Goal: Task Accomplishment & Management: Use online tool/utility

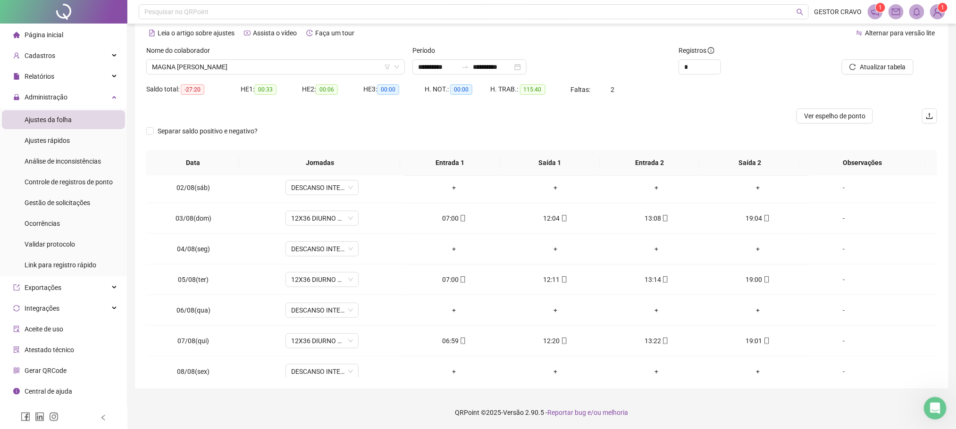
scroll to position [371, 0]
click at [469, 65] on icon "swap-right" at bounding box center [465, 67] width 8 height 8
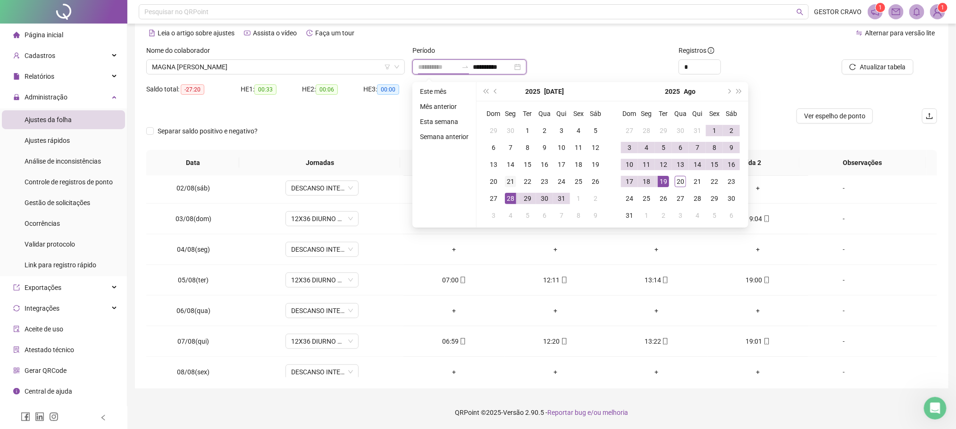
type input "**********"
click at [506, 183] on div "21" at bounding box center [510, 181] width 11 height 11
type input "**********"
click at [678, 183] on div "20" at bounding box center [680, 181] width 11 height 11
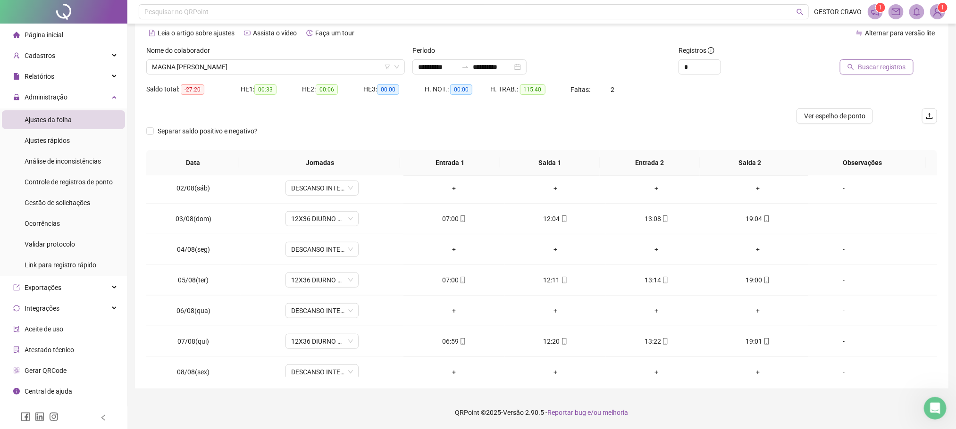
click at [867, 68] on span "Buscar registros" at bounding box center [882, 67] width 48 height 10
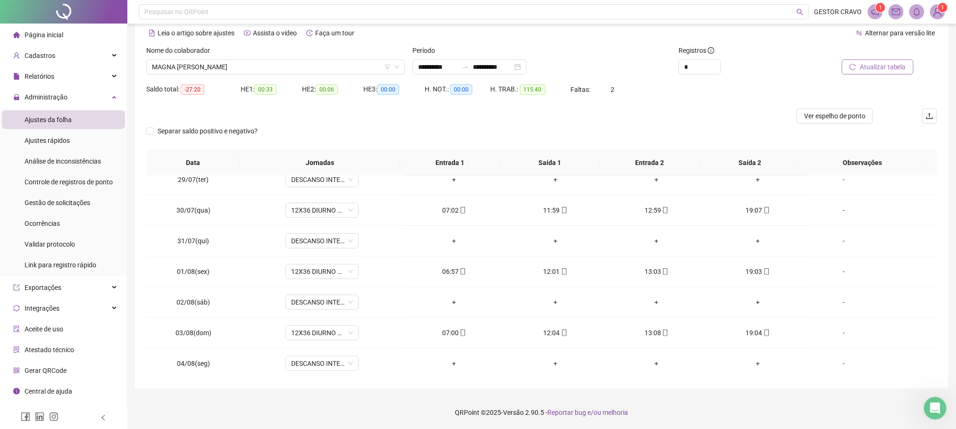
scroll to position [0, 0]
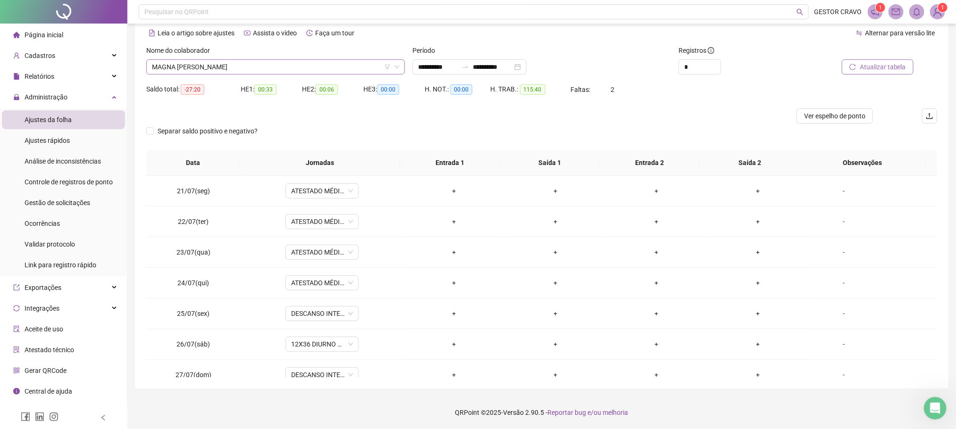
click at [377, 69] on span "MAGNA [PERSON_NAME]" at bounding box center [275, 67] width 247 height 14
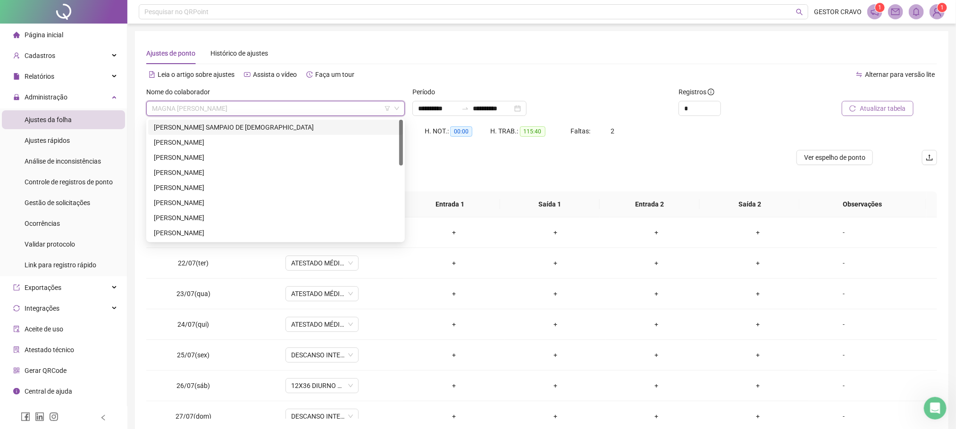
click at [264, 126] on div "[PERSON_NAME] SAMPAIO DE [DEMOGRAPHIC_DATA]" at bounding box center [275, 127] width 243 height 10
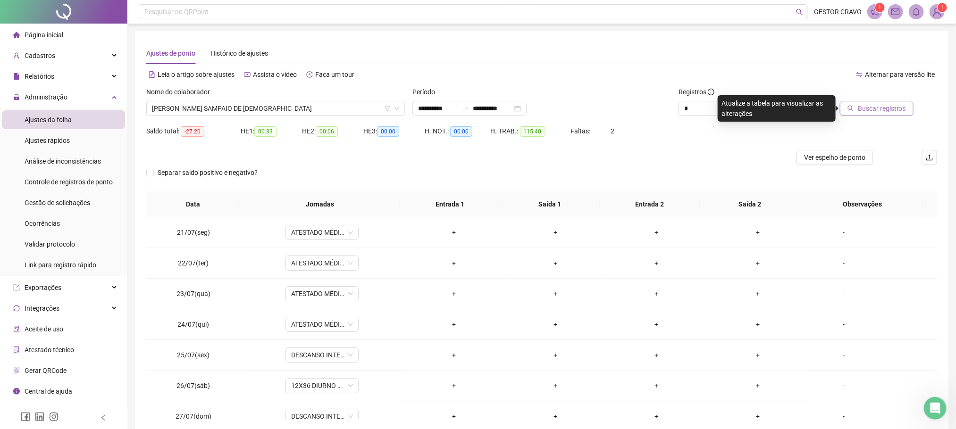
click at [876, 105] on span "Buscar registros" at bounding box center [882, 108] width 48 height 10
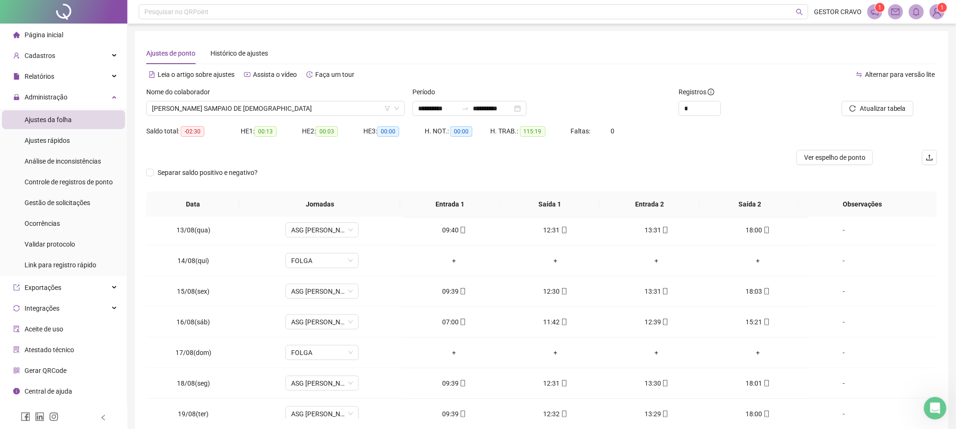
scroll to position [756, 0]
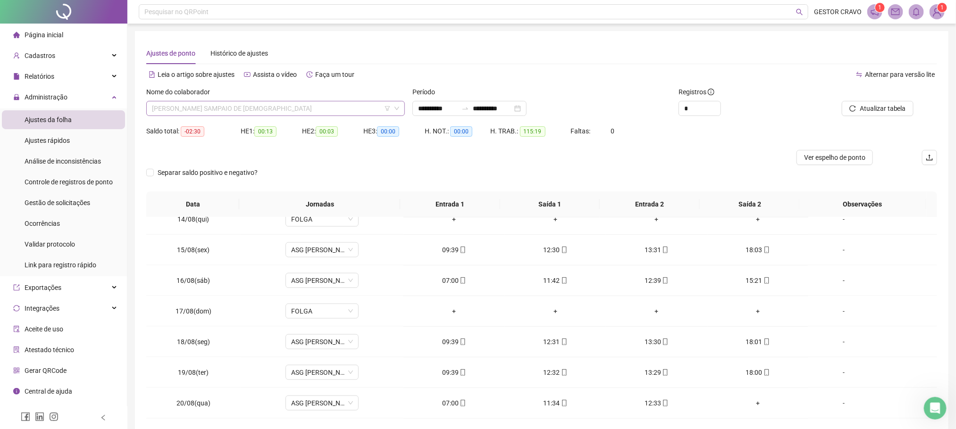
click at [357, 113] on span "[PERSON_NAME] SAMPAIO DE [DEMOGRAPHIC_DATA]" at bounding box center [275, 108] width 247 height 14
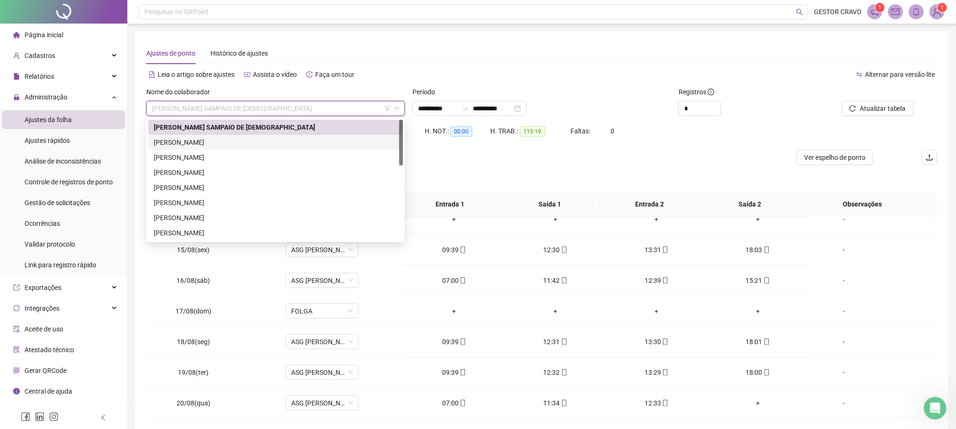
click at [299, 139] on div "[PERSON_NAME]" at bounding box center [275, 142] width 243 height 10
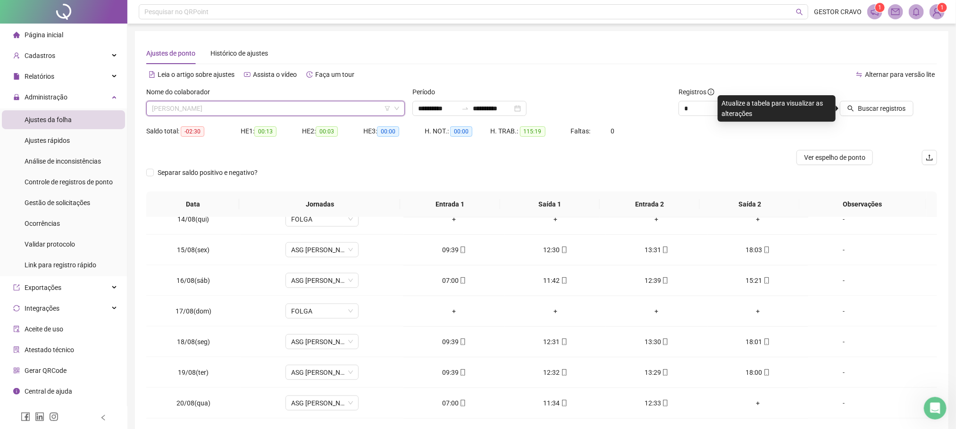
click at [336, 110] on span "[PERSON_NAME]" at bounding box center [275, 108] width 247 height 14
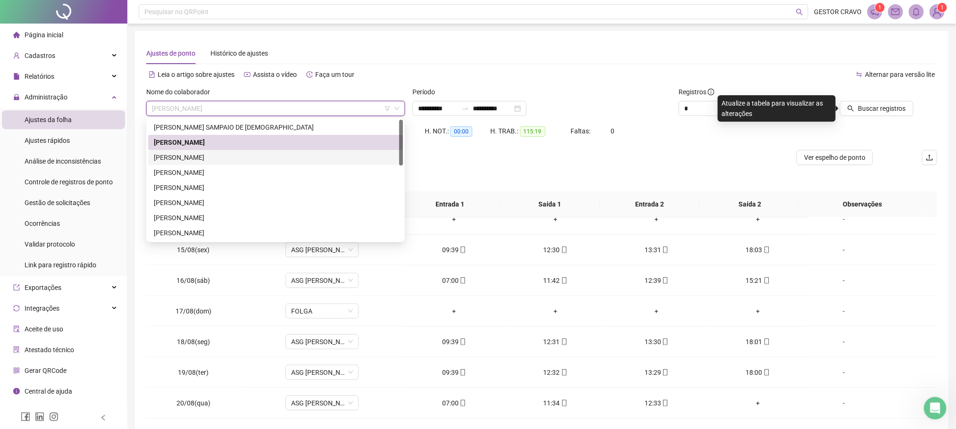
click at [274, 153] on div "[PERSON_NAME]" at bounding box center [275, 157] width 243 height 10
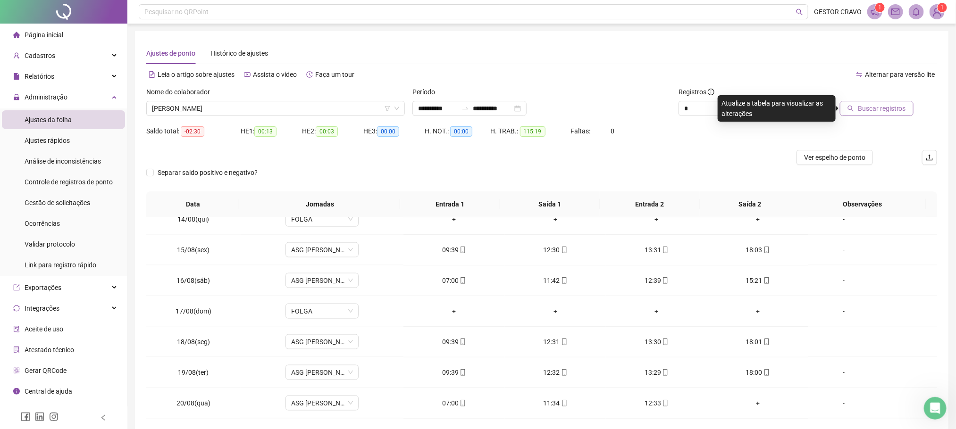
click at [877, 108] on span "Buscar registros" at bounding box center [882, 108] width 48 height 10
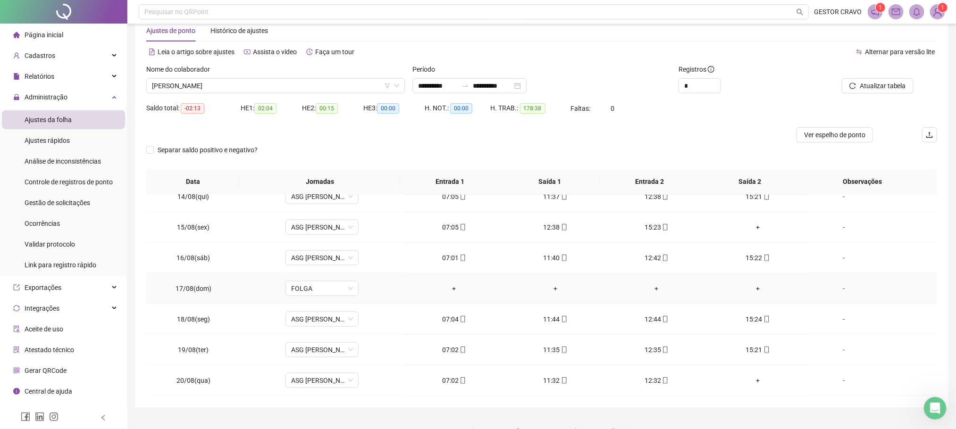
scroll to position [42, 0]
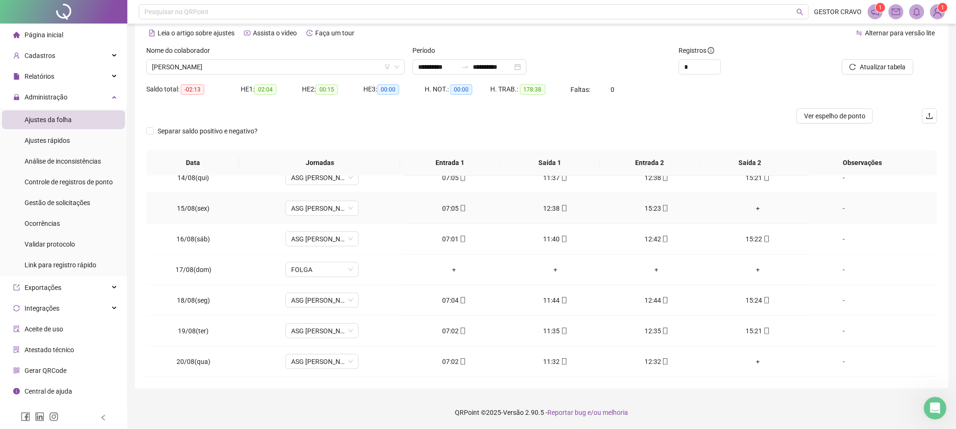
click at [751, 207] on div "+" at bounding box center [758, 208] width 86 height 10
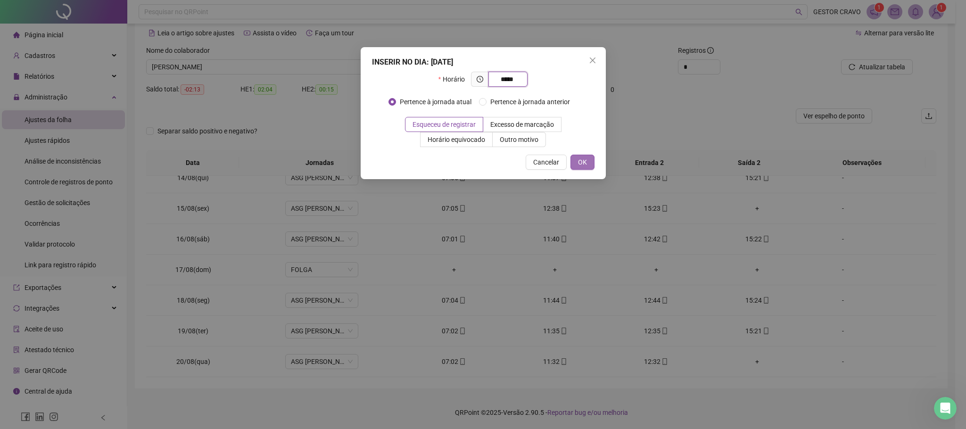
type input "*****"
drag, startPoint x: 589, startPoint y: 160, endPoint x: 593, endPoint y: 165, distance: 6.3
click at [588, 160] on button "OK" at bounding box center [583, 162] width 24 height 15
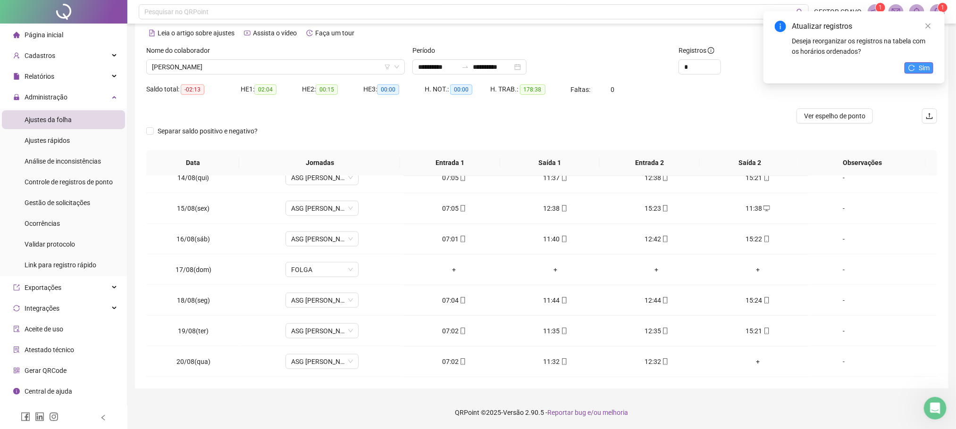
click at [914, 67] on icon "reload" at bounding box center [911, 68] width 7 height 7
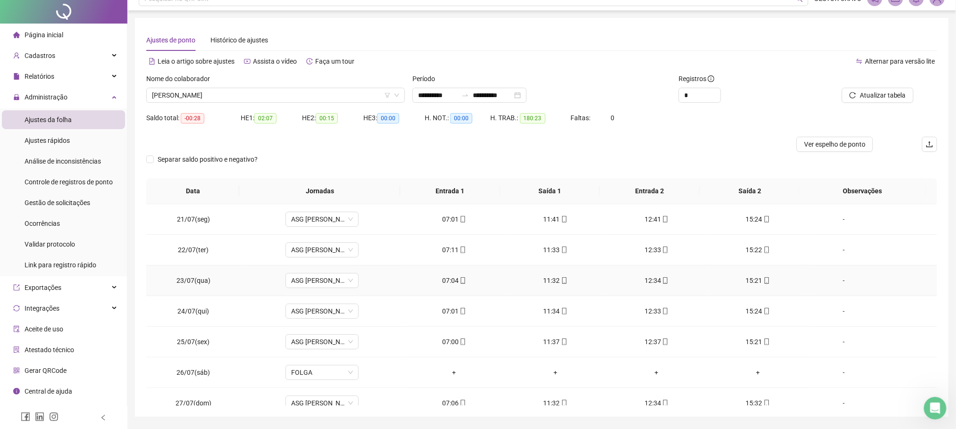
scroll to position [0, 0]
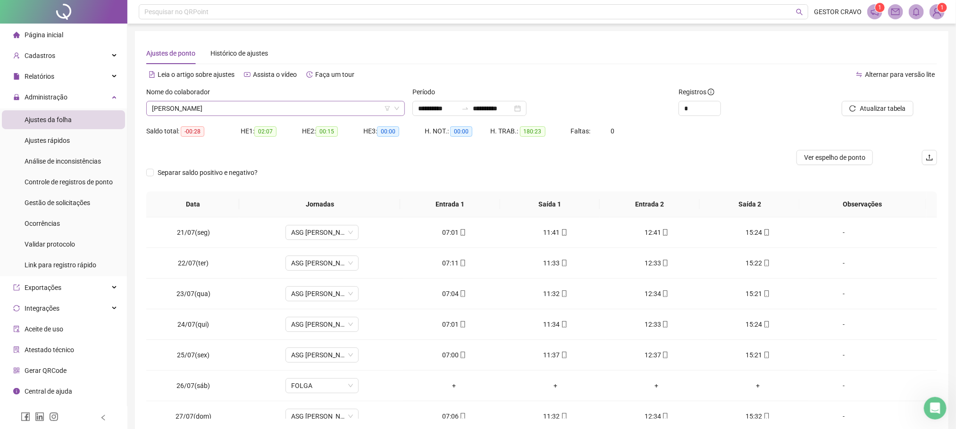
click at [314, 109] on span "[PERSON_NAME]" at bounding box center [275, 108] width 247 height 14
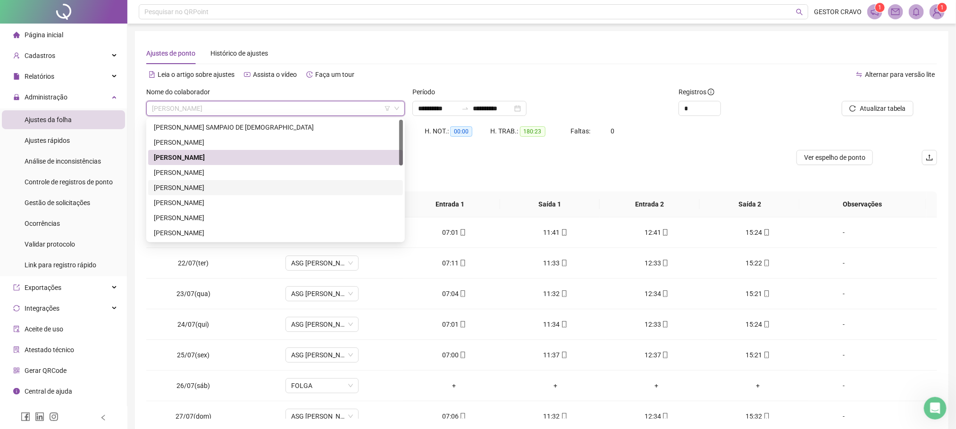
click at [225, 183] on div "[PERSON_NAME]" at bounding box center [275, 188] width 243 height 10
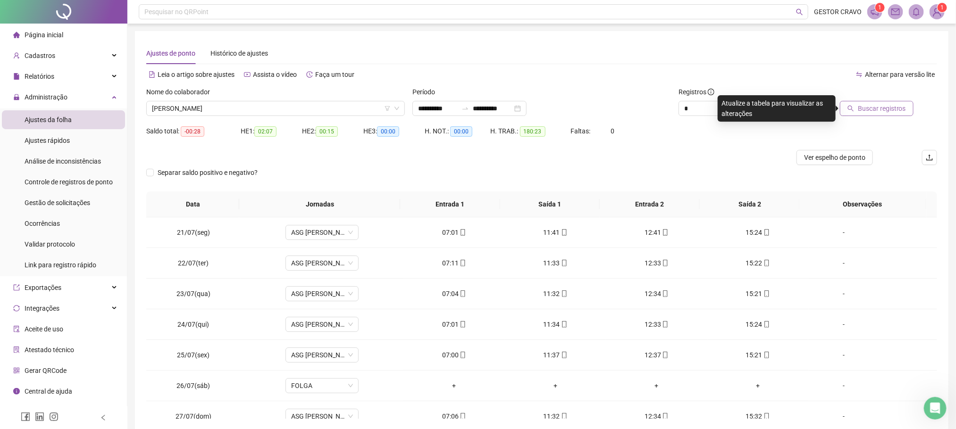
click at [863, 108] on span "Buscar registros" at bounding box center [882, 108] width 48 height 10
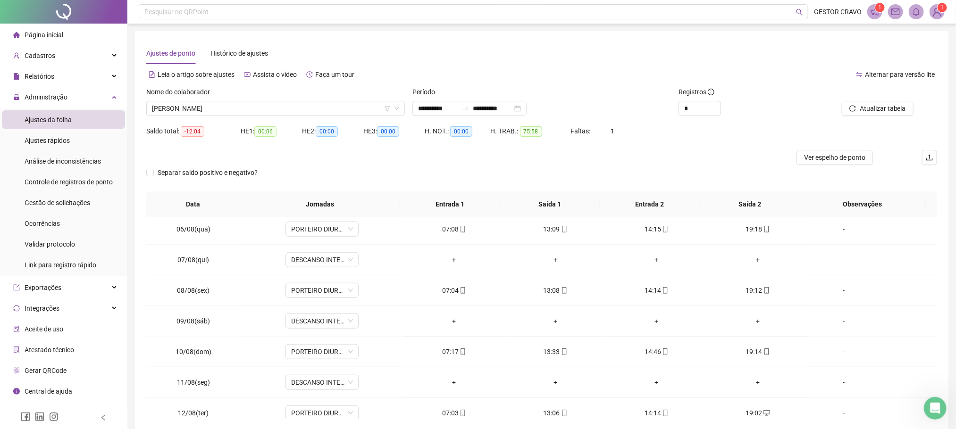
scroll to position [473, 0]
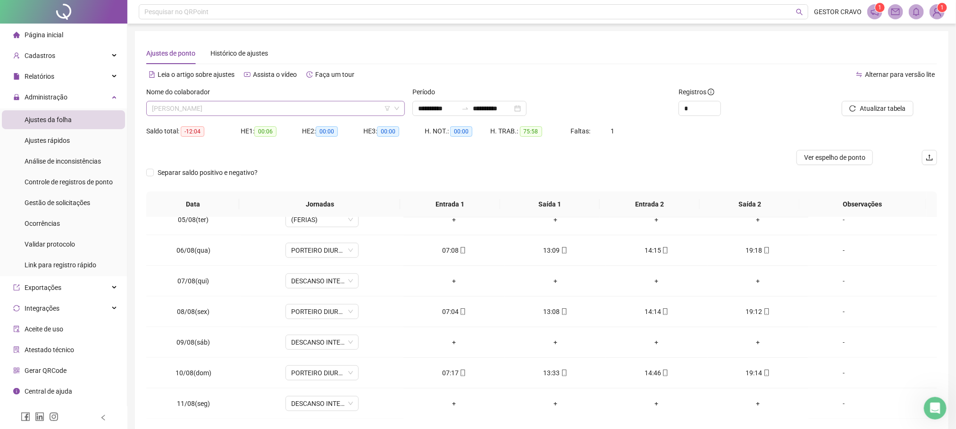
click at [335, 108] on span "[PERSON_NAME]" at bounding box center [275, 108] width 247 height 14
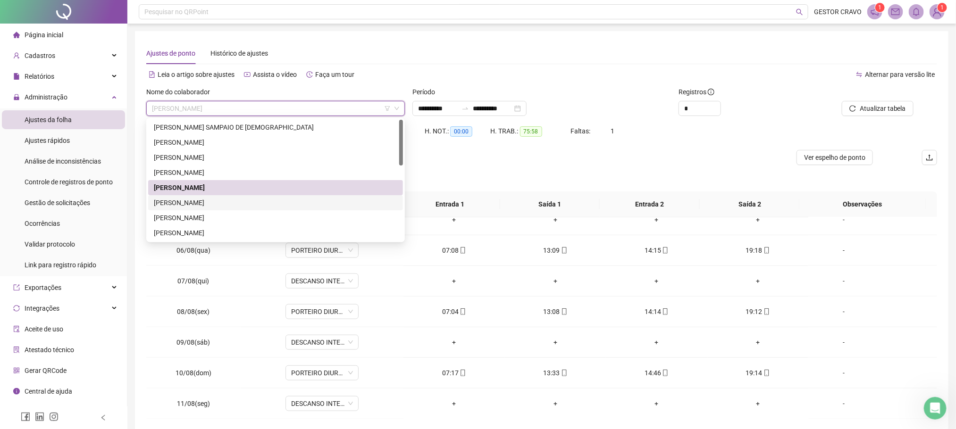
click at [221, 203] on div "[PERSON_NAME]" at bounding box center [275, 203] width 243 height 10
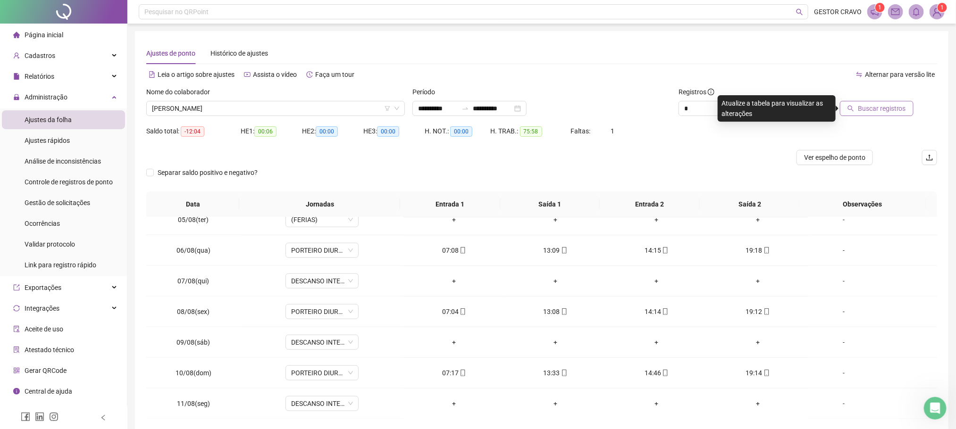
click at [868, 109] on span "Buscar registros" at bounding box center [882, 108] width 48 height 10
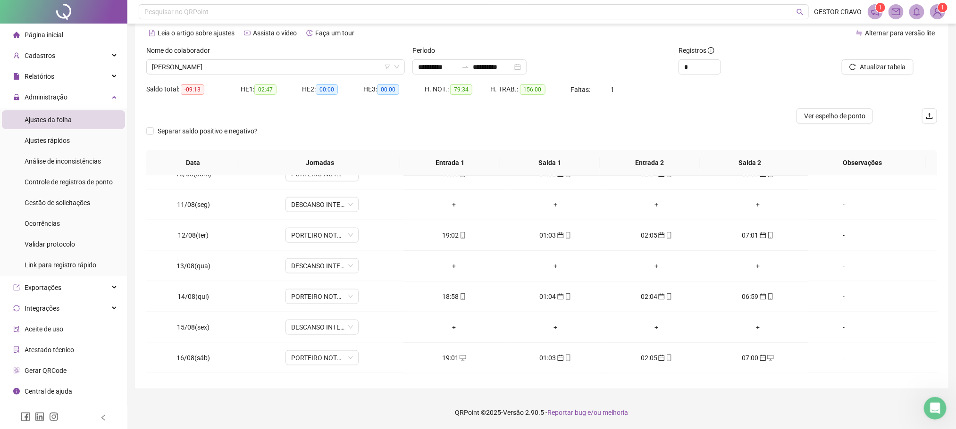
scroll to position [614, 0]
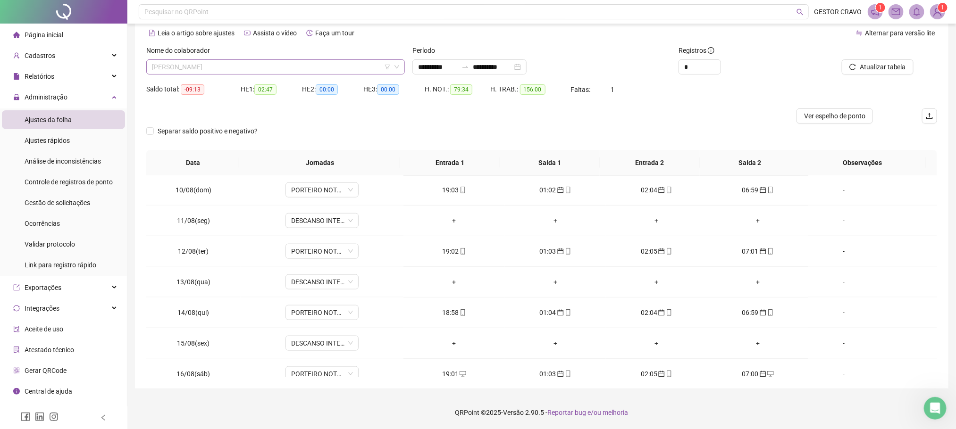
click at [337, 67] on span "[PERSON_NAME]" at bounding box center [275, 67] width 247 height 14
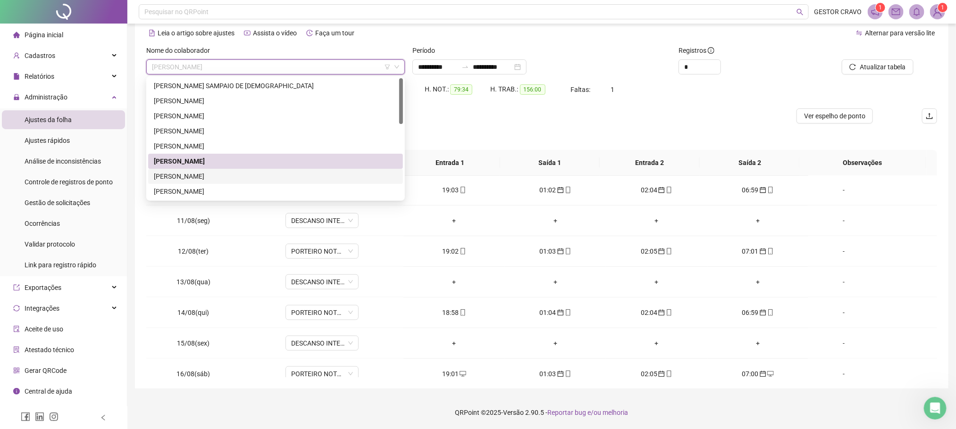
click at [274, 175] on div "[PERSON_NAME]" at bounding box center [275, 176] width 243 height 10
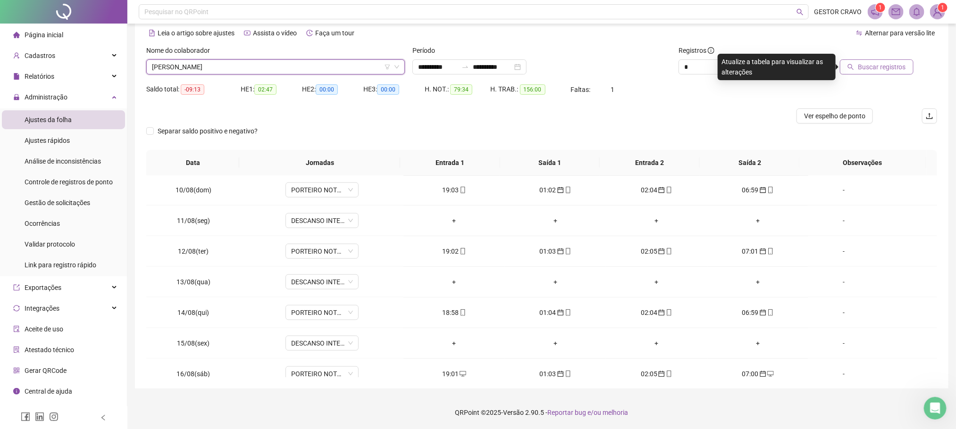
click at [882, 64] on span "Buscar registros" at bounding box center [882, 67] width 48 height 10
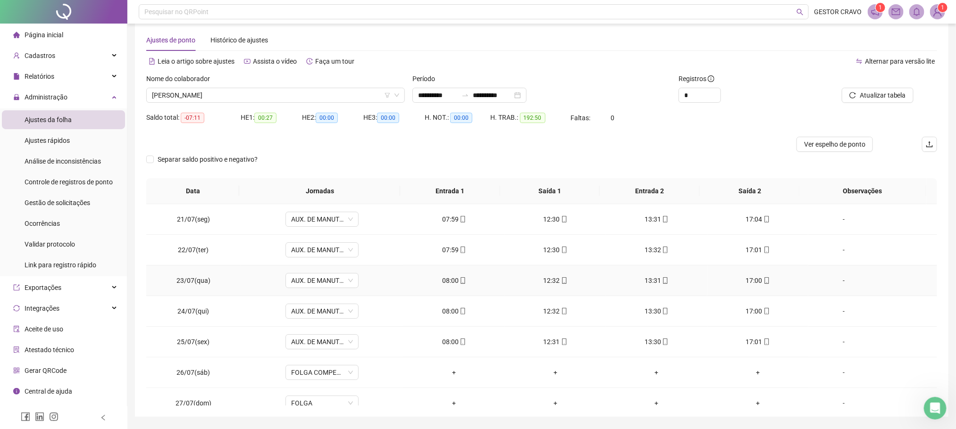
scroll to position [0, 0]
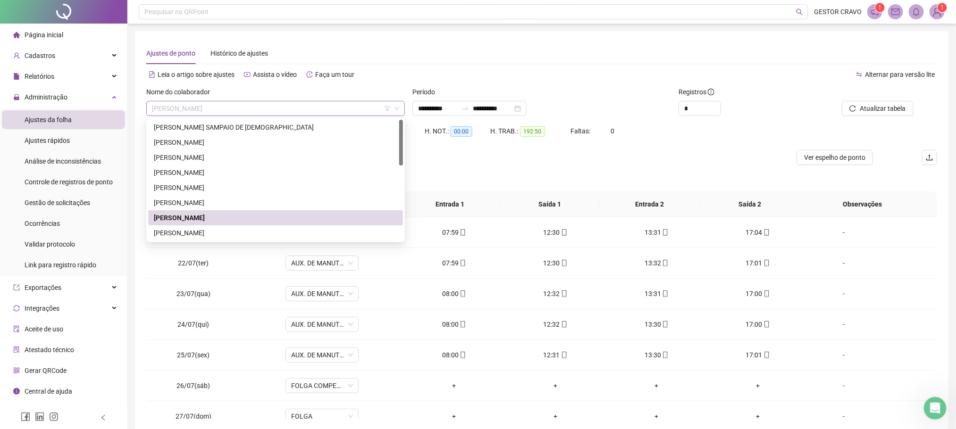
click at [358, 111] on span "[PERSON_NAME]" at bounding box center [275, 108] width 247 height 14
click at [300, 231] on div "[PERSON_NAME]" at bounding box center [275, 233] width 243 height 10
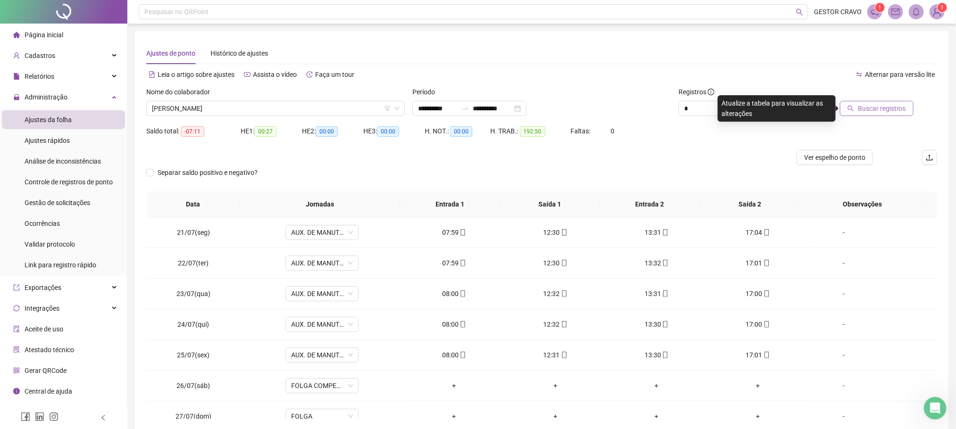
click at [878, 112] on span "Buscar registros" at bounding box center [882, 108] width 48 height 10
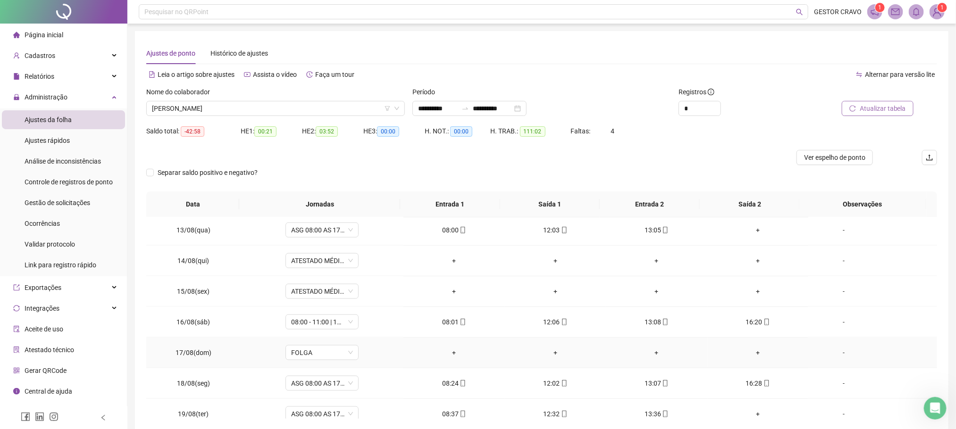
scroll to position [756, 0]
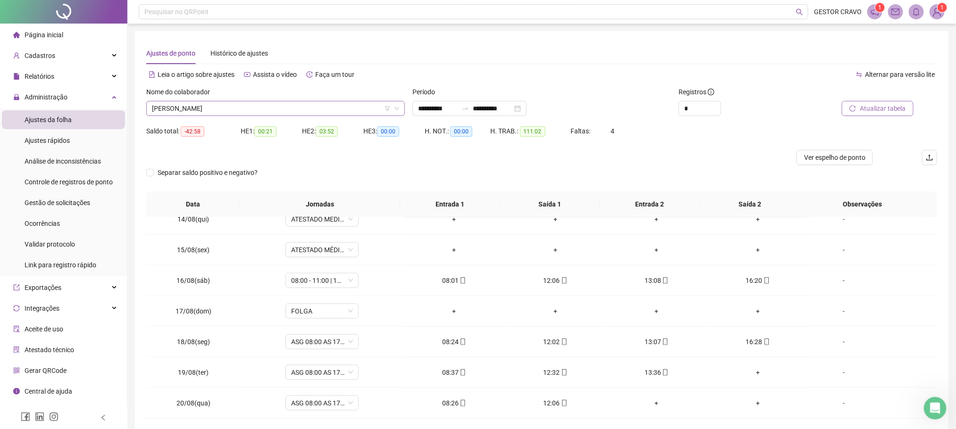
click at [349, 107] on span "[PERSON_NAME]" at bounding box center [275, 108] width 247 height 14
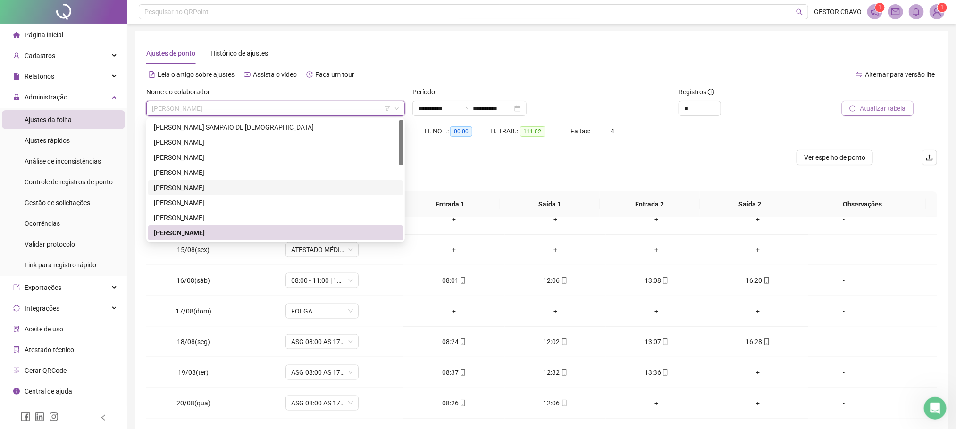
scroll to position [71, 0]
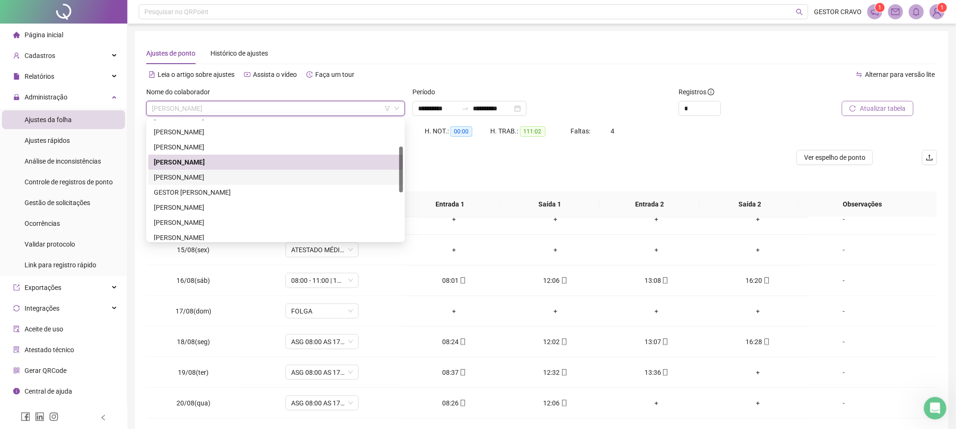
click at [261, 178] on div "[PERSON_NAME]" at bounding box center [275, 177] width 243 height 10
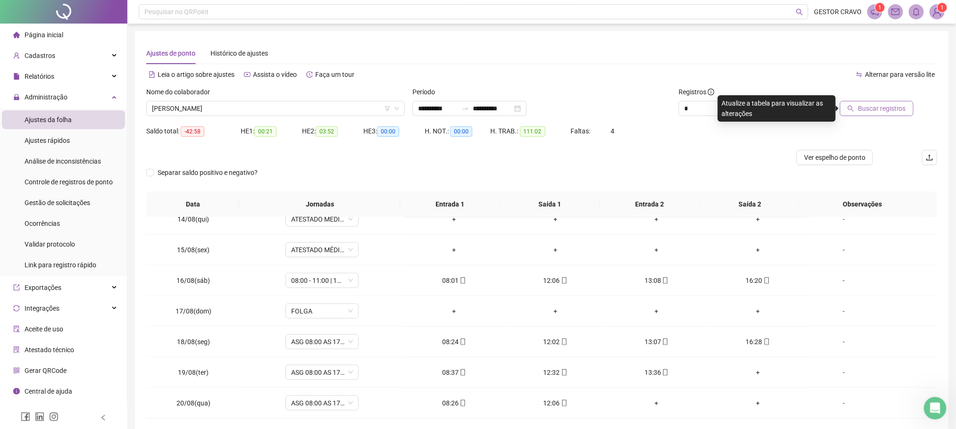
click at [869, 111] on span "Buscar registros" at bounding box center [882, 108] width 48 height 10
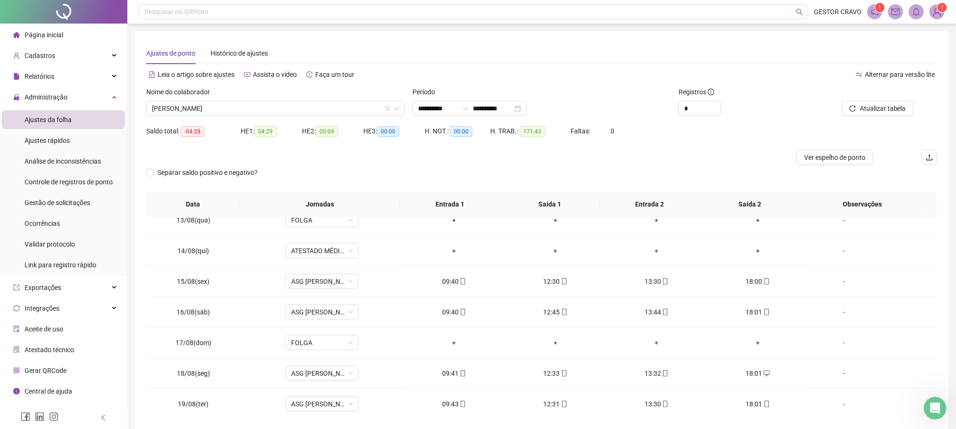
scroll to position [756, 0]
drag, startPoint x: 336, startPoint y: 115, endPoint x: 351, endPoint y: 108, distance: 16.7
click at [337, 115] on span "[PERSON_NAME]" at bounding box center [275, 108] width 247 height 14
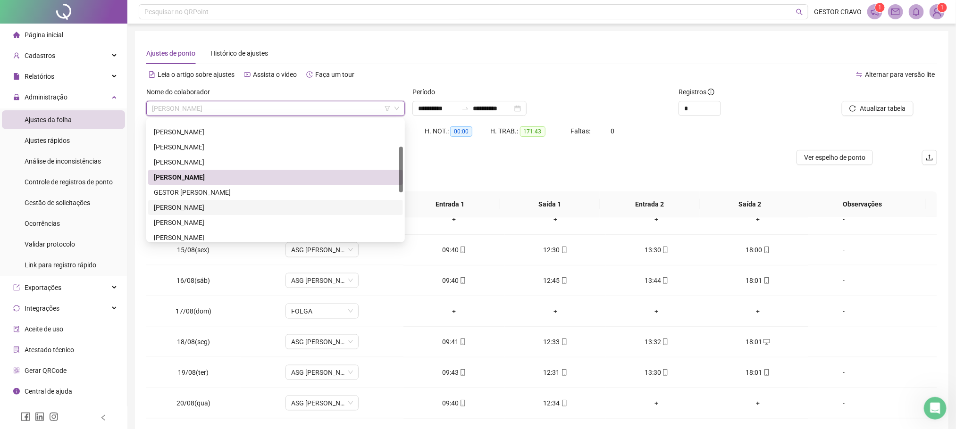
click at [286, 203] on div "[PERSON_NAME]" at bounding box center [275, 207] width 243 height 10
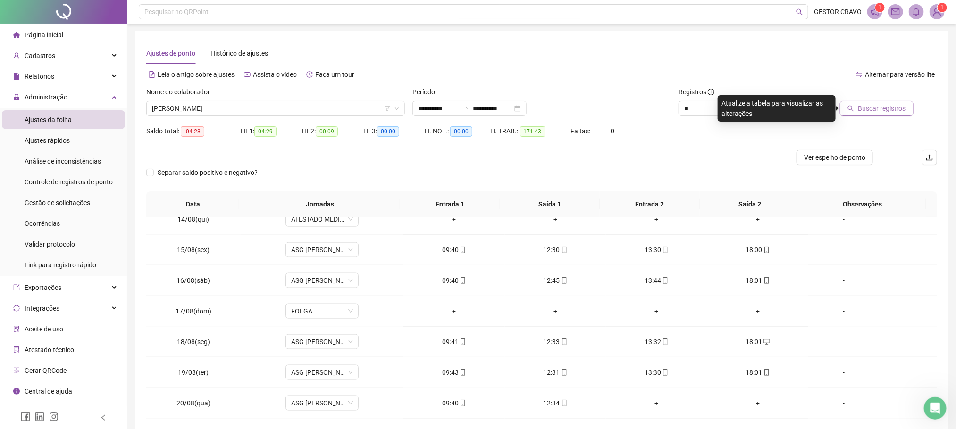
click at [869, 108] on span "Buscar registros" at bounding box center [882, 108] width 48 height 10
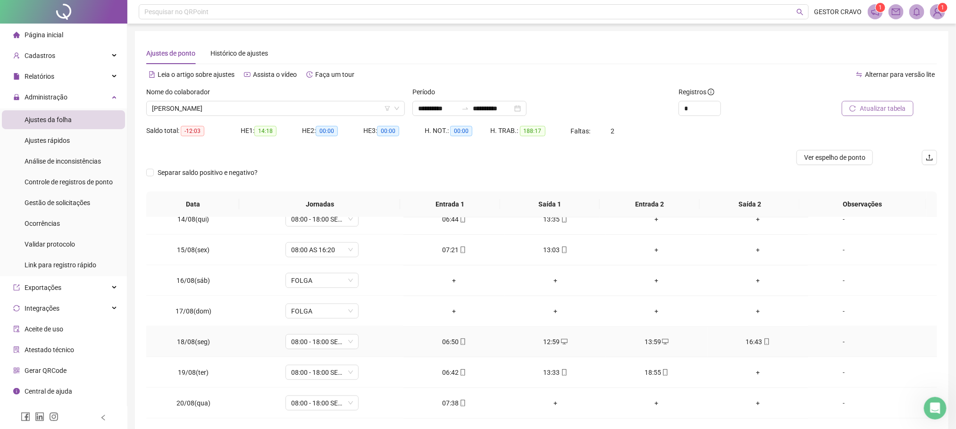
scroll to position [42, 0]
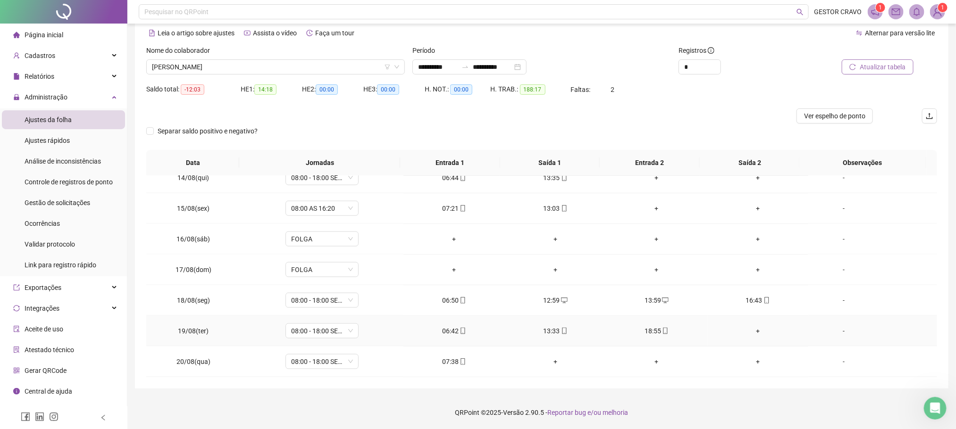
click at [753, 333] on div "+" at bounding box center [758, 331] width 86 height 10
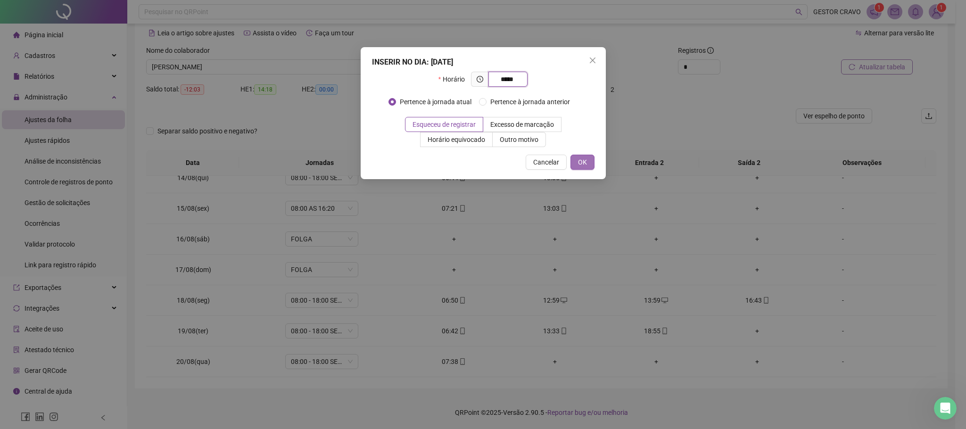
type input "*****"
click at [579, 158] on span "OK" at bounding box center [582, 162] width 9 height 10
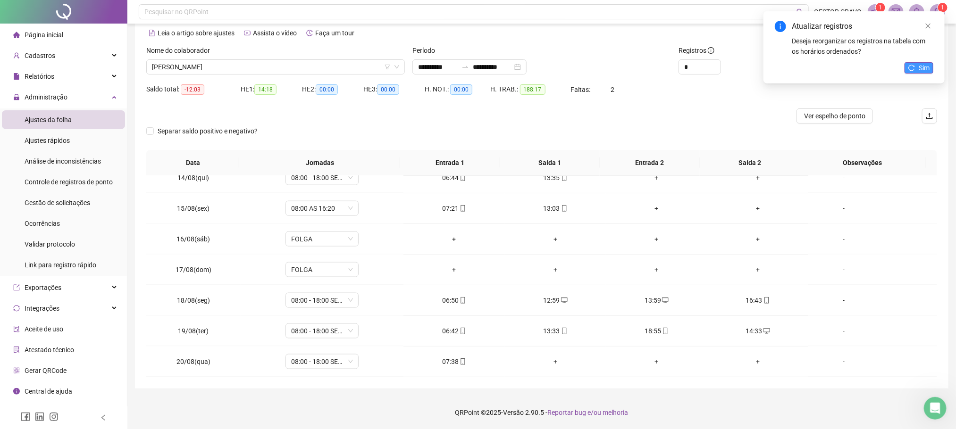
click at [923, 64] on span "Sim" at bounding box center [923, 68] width 11 height 10
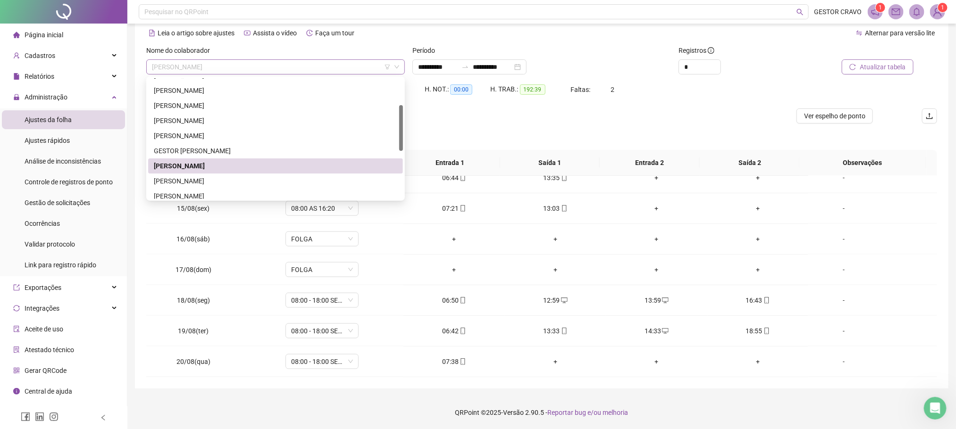
click at [317, 68] on span "[PERSON_NAME]" at bounding box center [275, 67] width 247 height 14
click at [246, 184] on div "[PERSON_NAME]" at bounding box center [275, 181] width 243 height 10
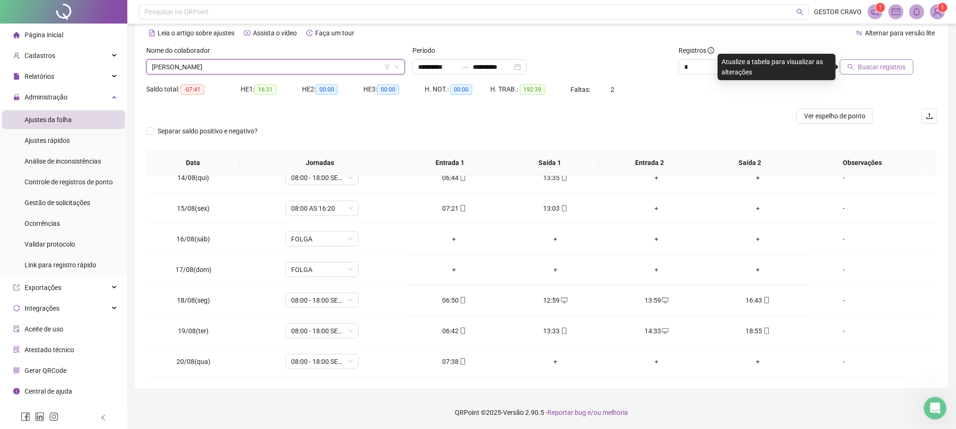
click at [882, 66] on span "Buscar registros" at bounding box center [882, 67] width 48 height 10
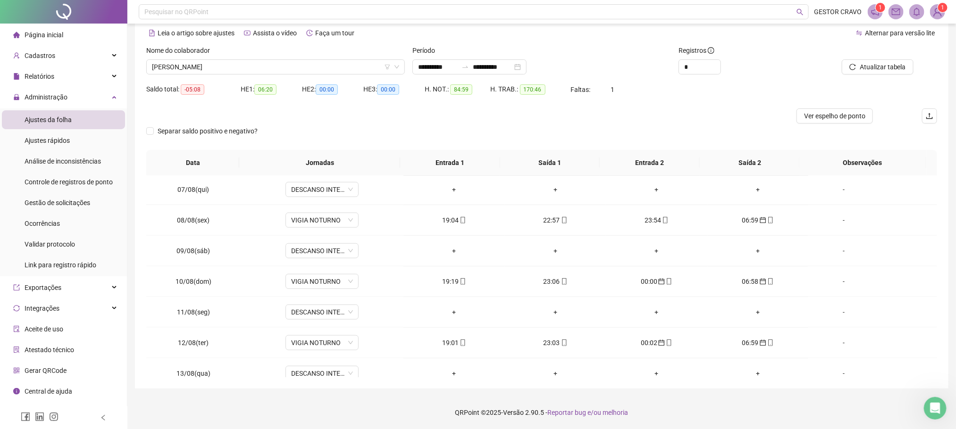
scroll to position [473, 0]
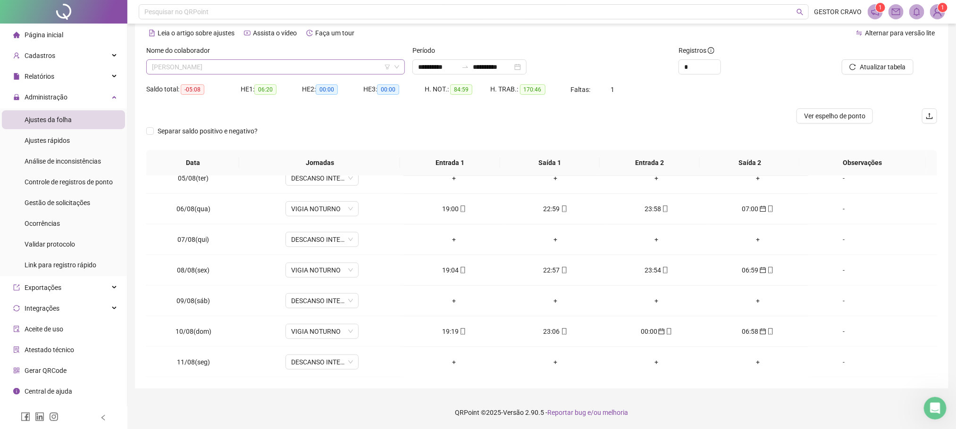
click at [351, 67] on span "[PERSON_NAME]" at bounding box center [275, 67] width 247 height 14
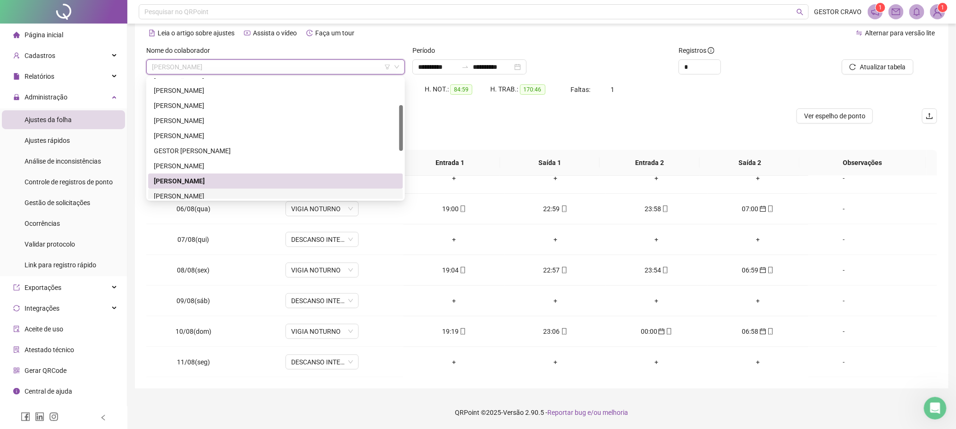
click at [262, 192] on div "[PERSON_NAME]" at bounding box center [275, 196] width 243 height 10
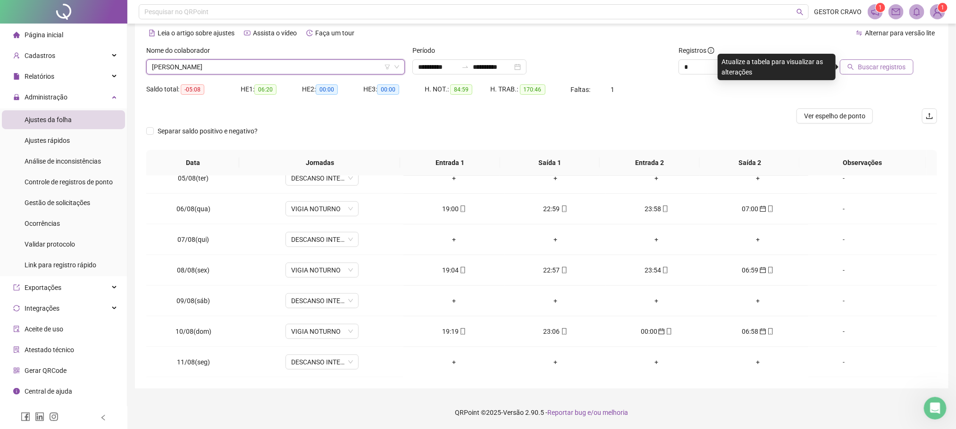
click at [874, 68] on span "Buscar registros" at bounding box center [882, 67] width 48 height 10
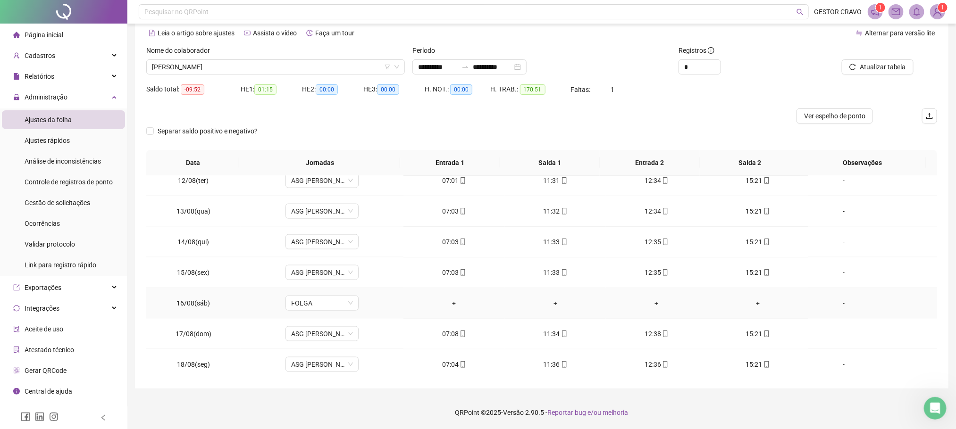
scroll to position [756, 0]
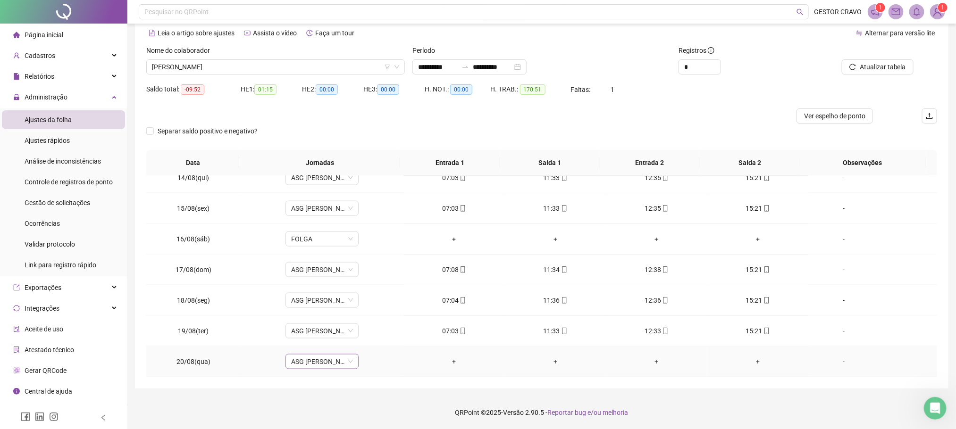
click at [310, 363] on span "ASG [PERSON_NAME] 7H ÀS 15:15" at bounding box center [322, 362] width 62 height 14
type input "***"
click at [333, 313] on div "Folga" at bounding box center [327, 312] width 62 height 10
click at [364, 335] on span "Sim" at bounding box center [364, 338] width 11 height 10
click at [876, 68] on span "Atualizar tabela" at bounding box center [882, 67] width 46 height 10
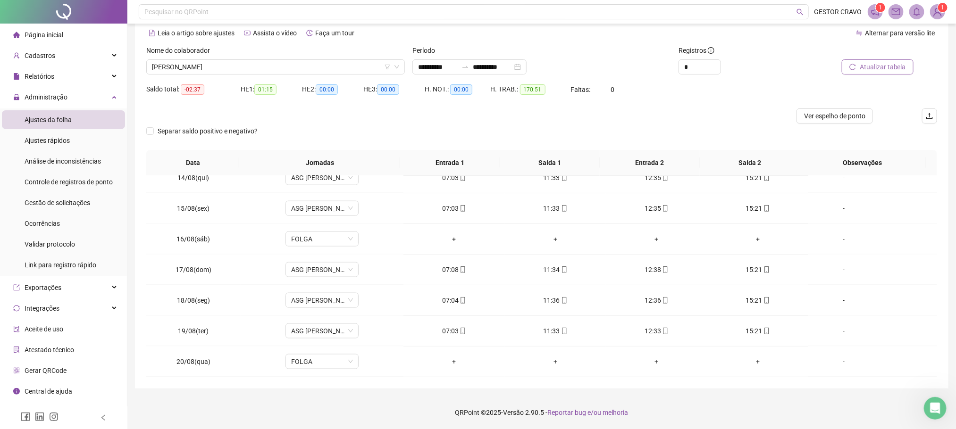
click at [866, 68] on span "Atualizar tabela" at bounding box center [882, 67] width 46 height 10
click at [316, 65] on span "[PERSON_NAME]" at bounding box center [275, 67] width 247 height 14
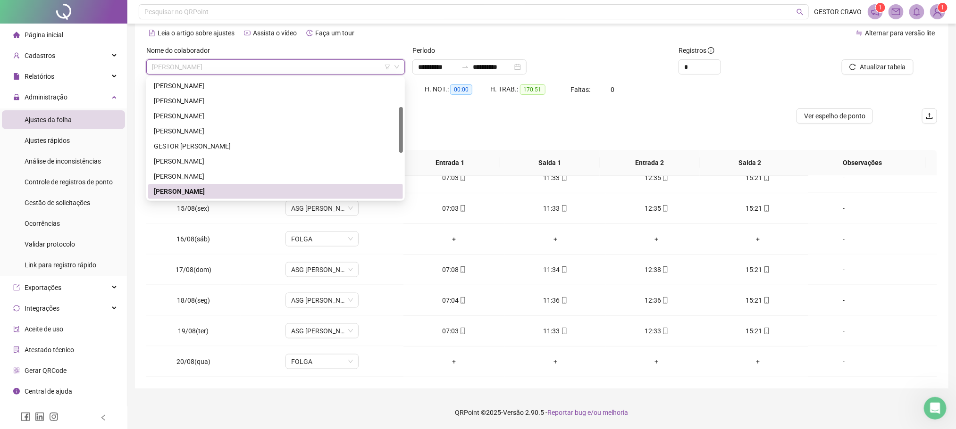
scroll to position [146, 0]
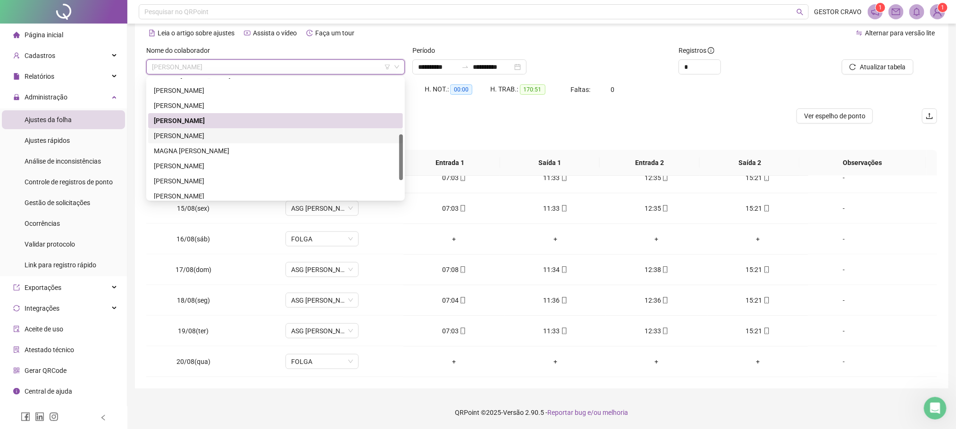
click at [214, 136] on div "[PERSON_NAME]" at bounding box center [275, 136] width 243 height 10
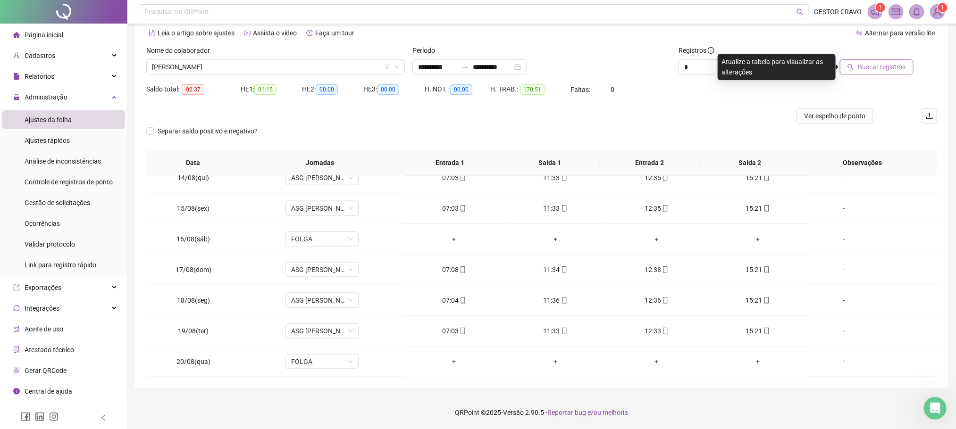
click at [865, 65] on span "Buscar registros" at bounding box center [882, 67] width 48 height 10
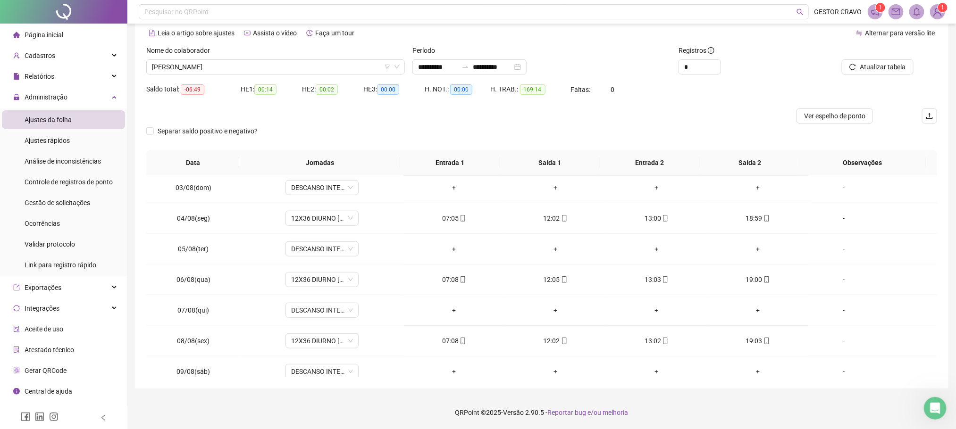
scroll to position [756, 0]
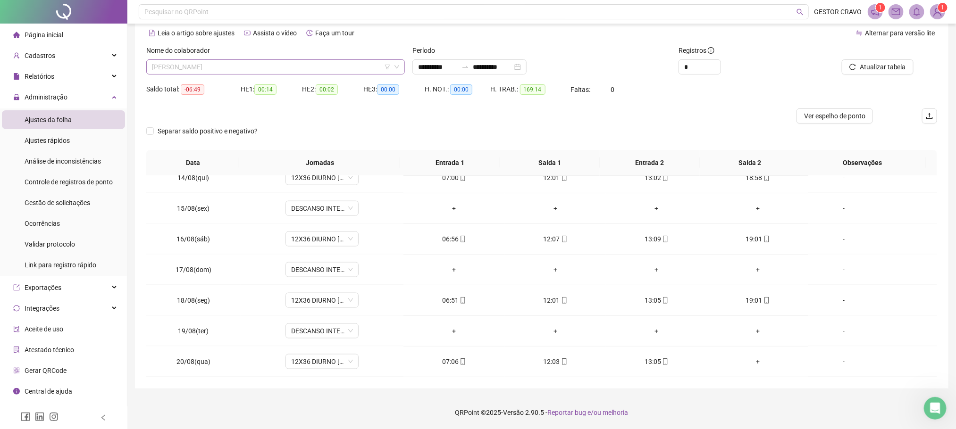
click at [334, 65] on span "[PERSON_NAME]" at bounding box center [275, 67] width 247 height 14
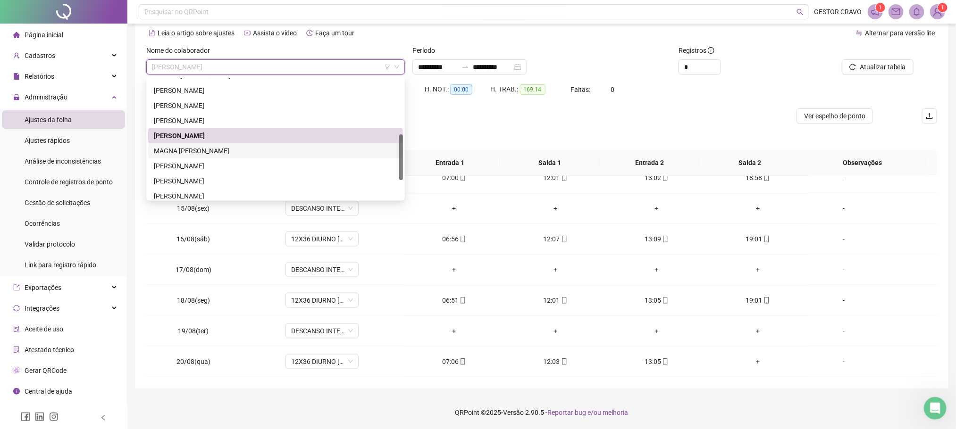
click at [255, 152] on div "MAGNA [PERSON_NAME]" at bounding box center [275, 151] width 243 height 10
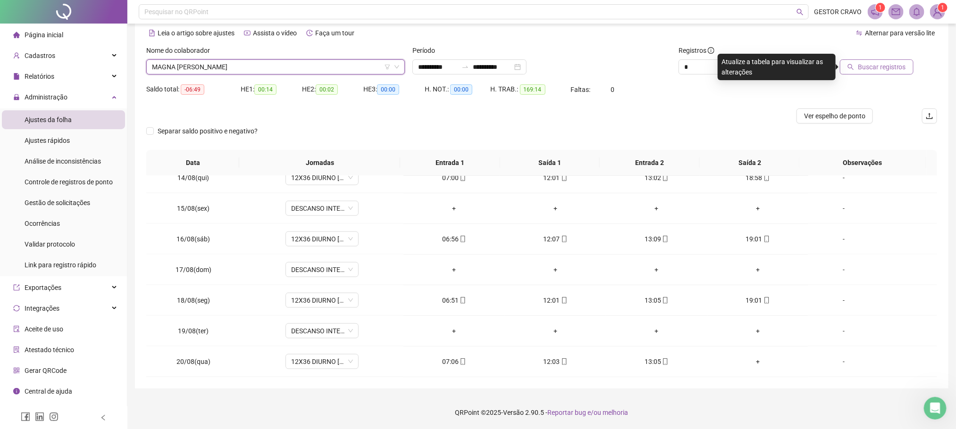
click at [879, 67] on span "Buscar registros" at bounding box center [882, 67] width 48 height 10
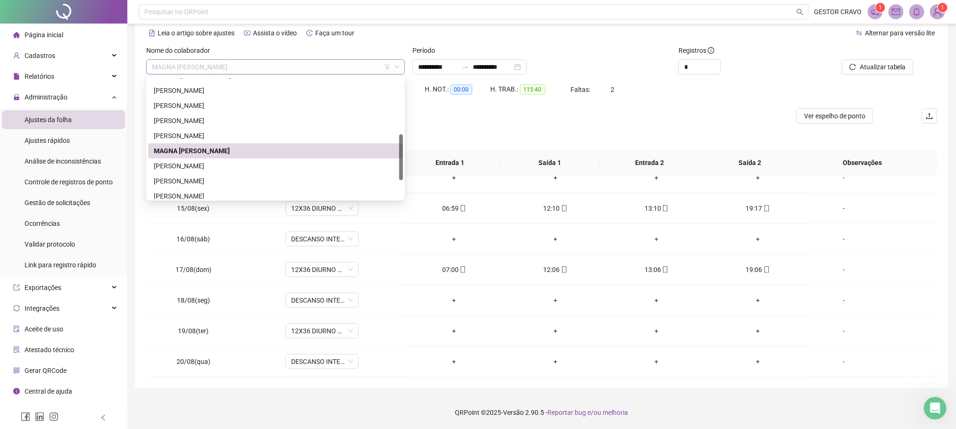
click at [343, 68] on span "MAGNA [PERSON_NAME]" at bounding box center [275, 67] width 247 height 14
click at [269, 161] on div "[PERSON_NAME]" at bounding box center [275, 166] width 243 height 10
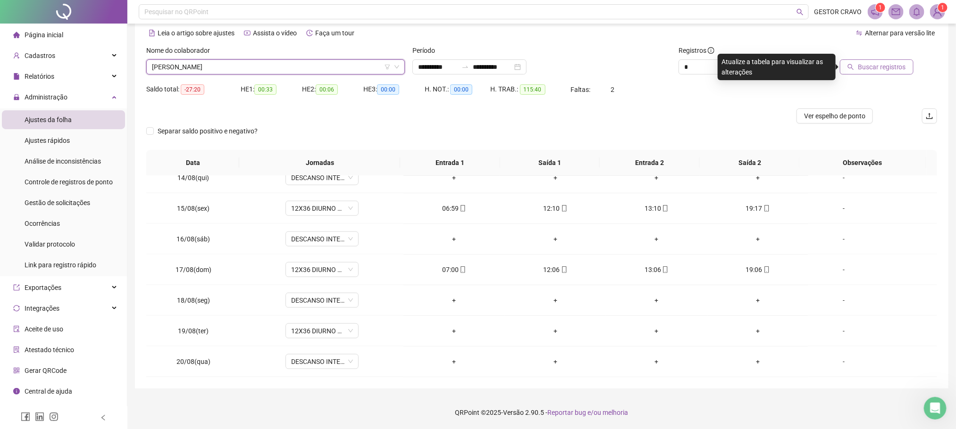
click at [858, 67] on button "Buscar registros" at bounding box center [877, 66] width 74 height 15
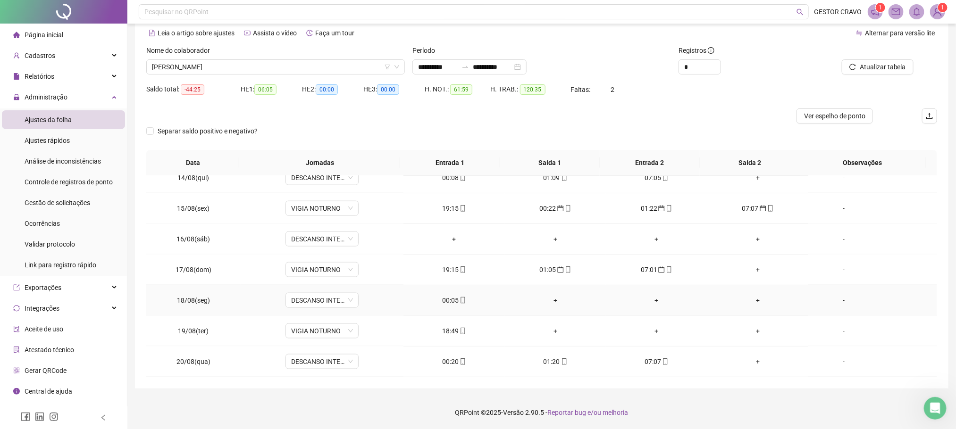
click at [446, 301] on div "00:05" at bounding box center [454, 300] width 86 height 10
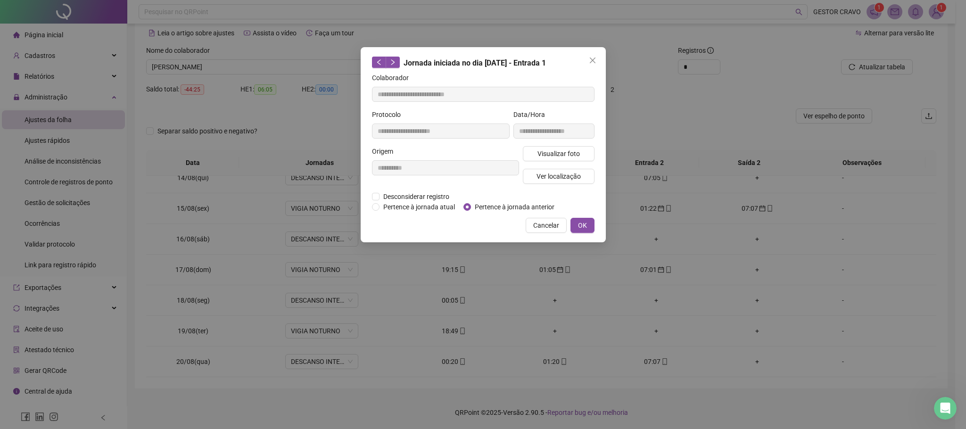
type input "**********"
click at [472, 208] on span "Pertence à jornada anterior" at bounding box center [514, 207] width 87 height 10
click at [584, 224] on span "OK" at bounding box center [582, 225] width 9 height 10
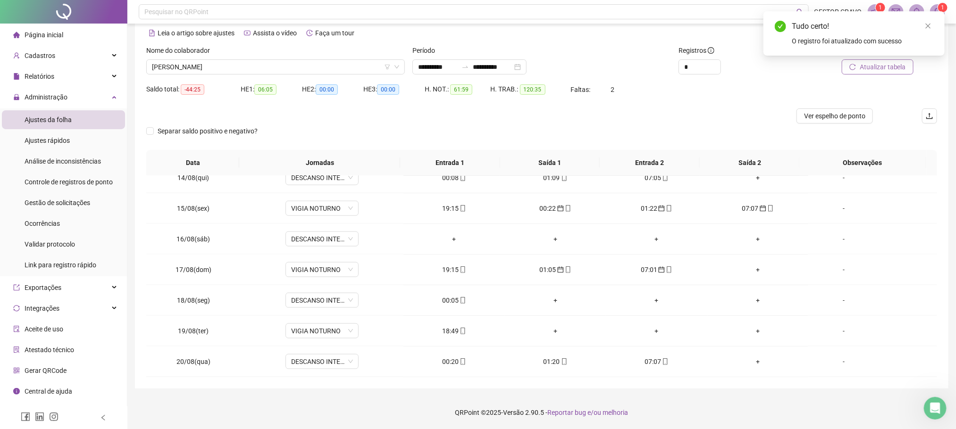
click at [883, 67] on span "Atualizar tabela" at bounding box center [882, 67] width 46 height 10
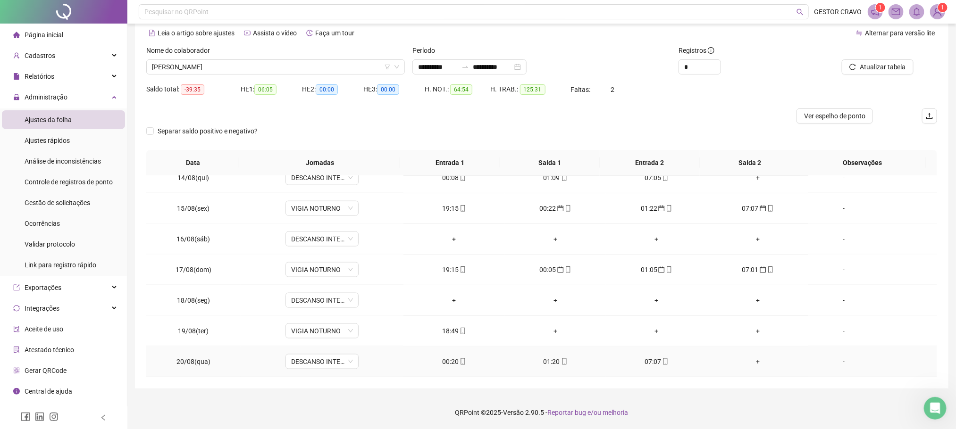
click at [450, 358] on div "00:20" at bounding box center [454, 362] width 86 height 10
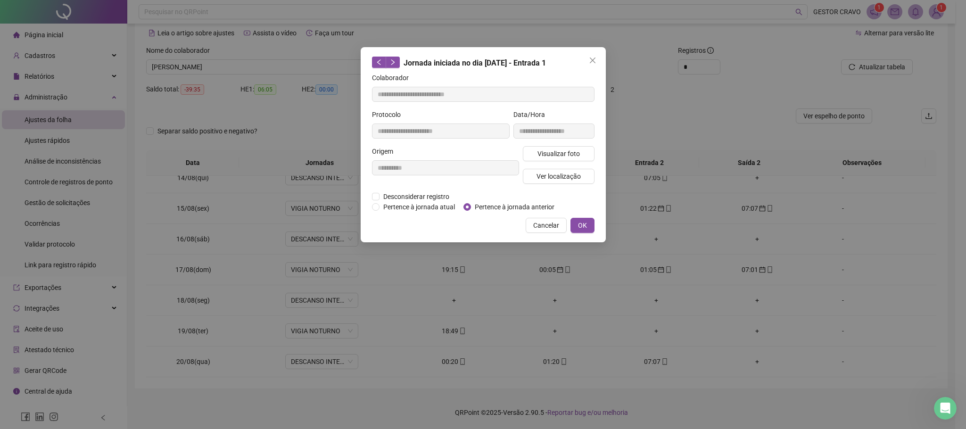
type input "**********"
click at [482, 210] on span "Pertence à jornada anterior" at bounding box center [514, 207] width 87 height 10
click at [584, 221] on span "OK" at bounding box center [582, 225] width 9 height 10
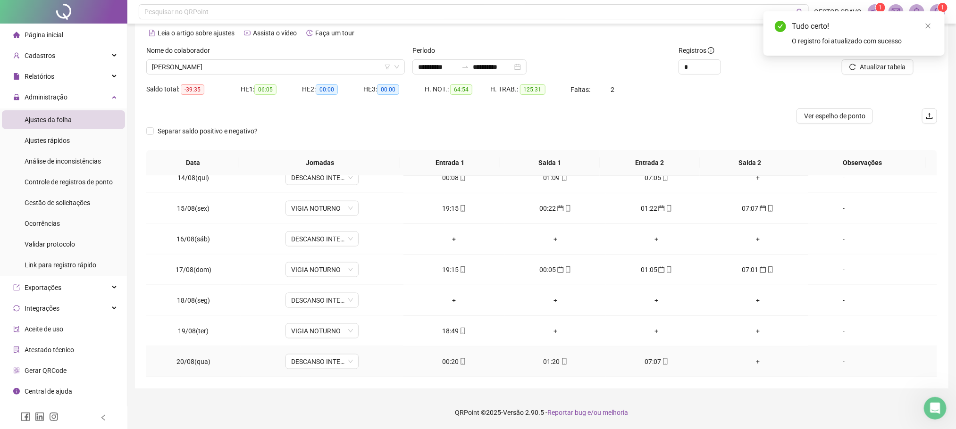
click at [542, 363] on div "01:20" at bounding box center [555, 362] width 86 height 10
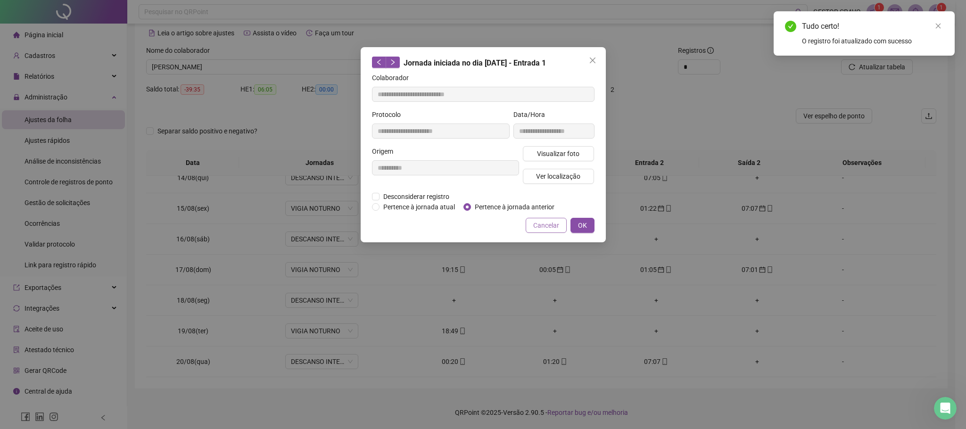
type input "**********"
click at [504, 208] on span "Pertence à jornada anterior" at bounding box center [514, 207] width 87 height 10
click at [578, 225] on span "OK" at bounding box center [582, 225] width 9 height 10
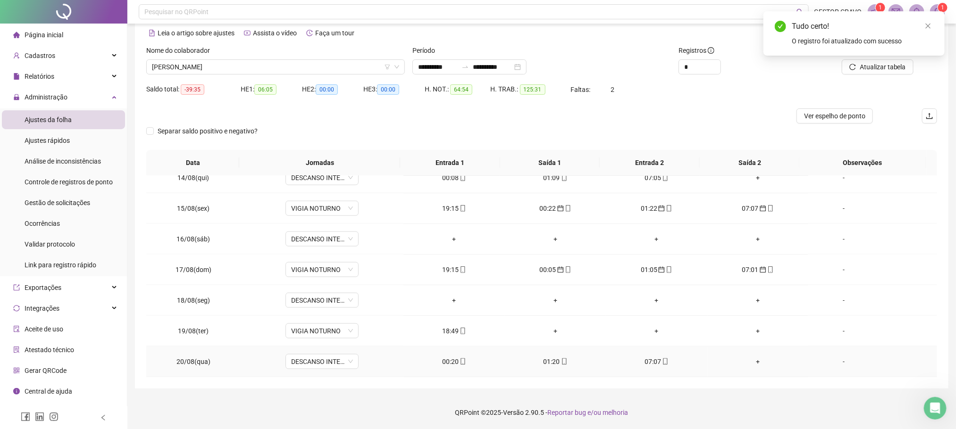
click at [644, 364] on div "07:07" at bounding box center [656, 362] width 86 height 10
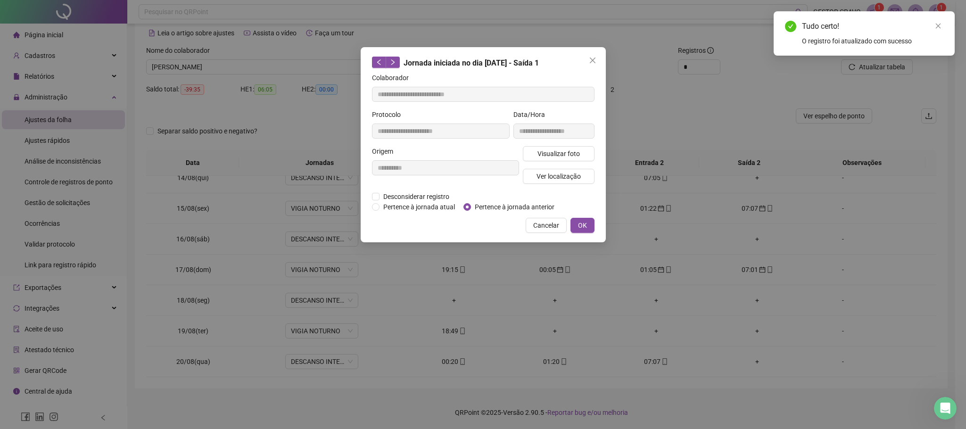
type input "**********"
click at [484, 206] on span "Pertence à jornada anterior" at bounding box center [514, 207] width 87 height 10
click at [580, 224] on span "OK" at bounding box center [582, 225] width 9 height 10
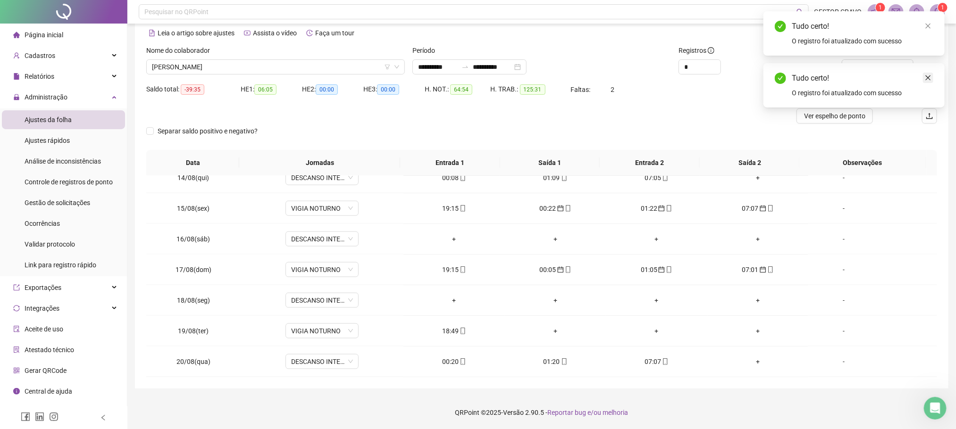
click at [930, 75] on icon "close" at bounding box center [927, 77] width 5 height 5
click at [867, 68] on span "Atualizar tabela" at bounding box center [882, 67] width 46 height 10
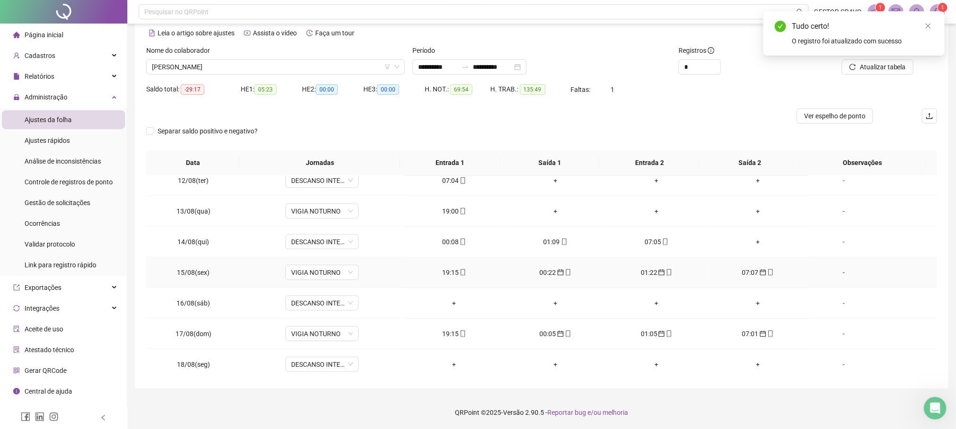
scroll to position [614, 0]
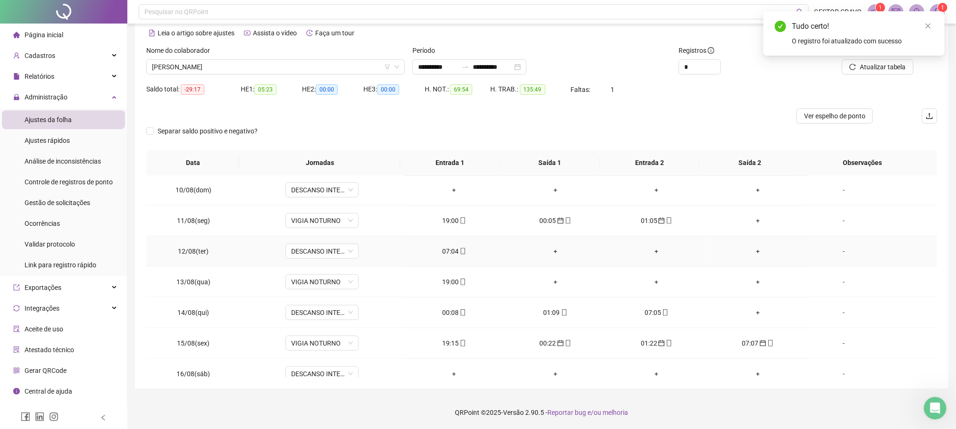
click at [449, 257] on div "07:04" at bounding box center [454, 251] width 86 height 10
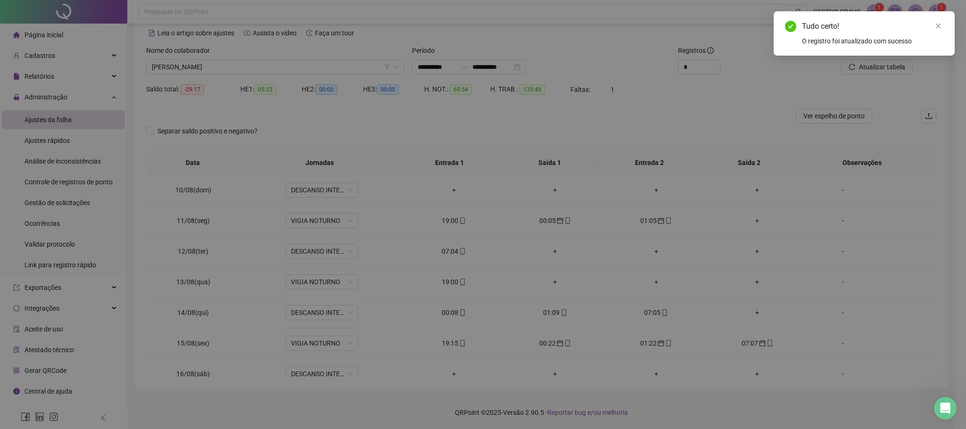
type input "**********"
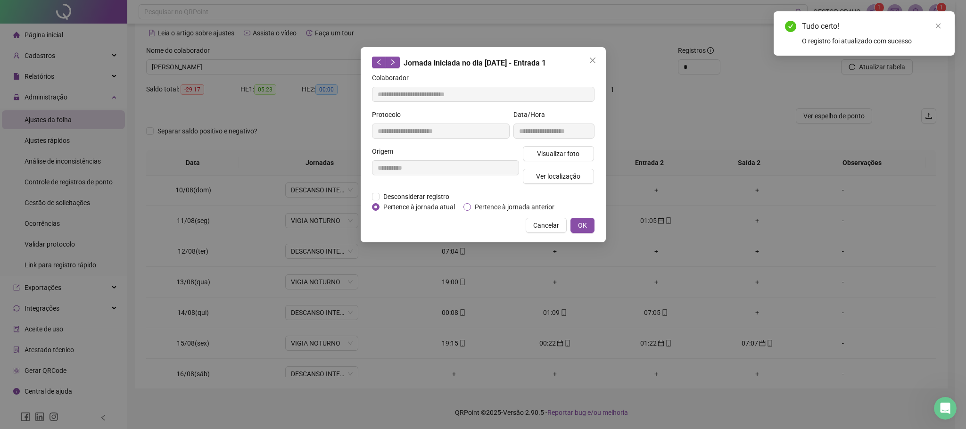
click at [497, 209] on span "Pertence à jornada anterior" at bounding box center [514, 207] width 87 height 10
click at [586, 224] on span "OK" at bounding box center [582, 225] width 9 height 10
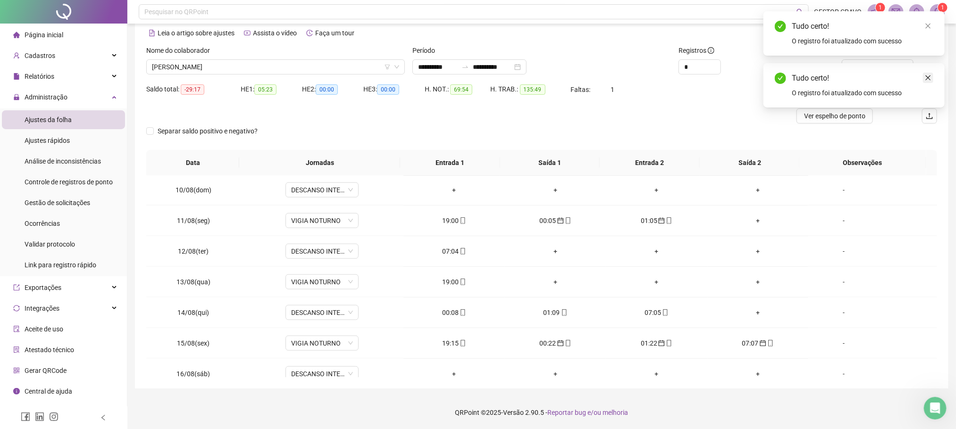
click at [927, 75] on icon "close" at bounding box center [928, 78] width 7 height 7
click at [893, 67] on span "Atualizar tabela" at bounding box center [882, 67] width 46 height 10
click at [451, 318] on div "00:08" at bounding box center [454, 313] width 86 height 10
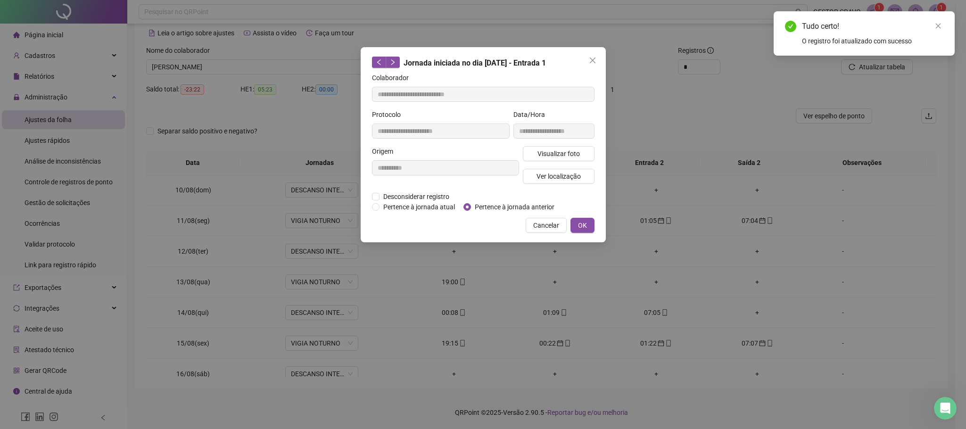
type input "**********"
click at [491, 204] on span "Pertence à jornada anterior" at bounding box center [514, 207] width 87 height 10
click at [583, 223] on span "OK" at bounding box center [582, 225] width 9 height 10
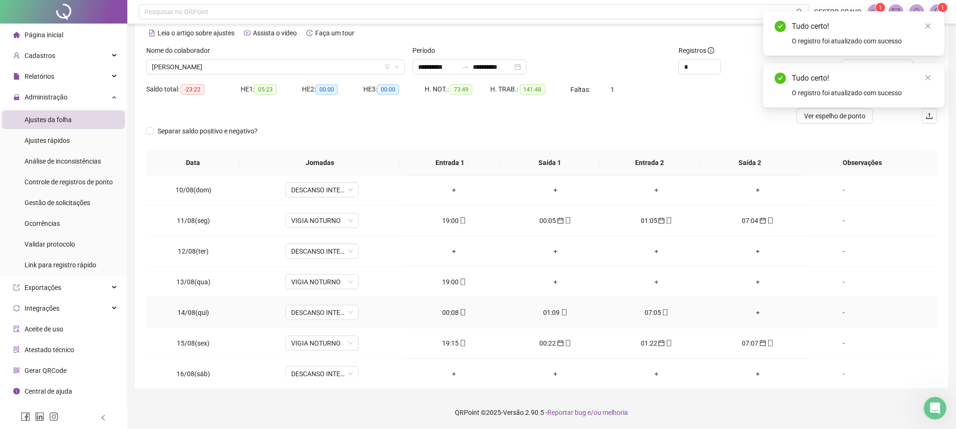
click at [548, 316] on div "01:09" at bounding box center [555, 313] width 86 height 10
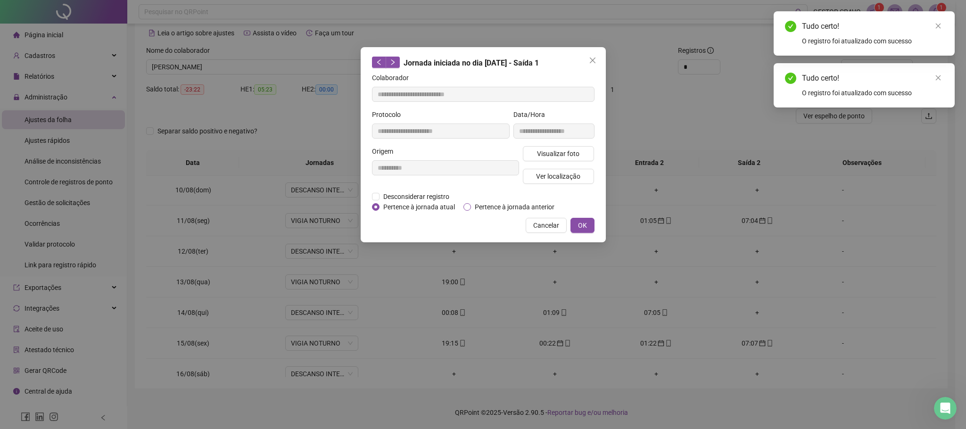
type input "**********"
click at [586, 224] on span "OK" at bounding box center [582, 225] width 9 height 10
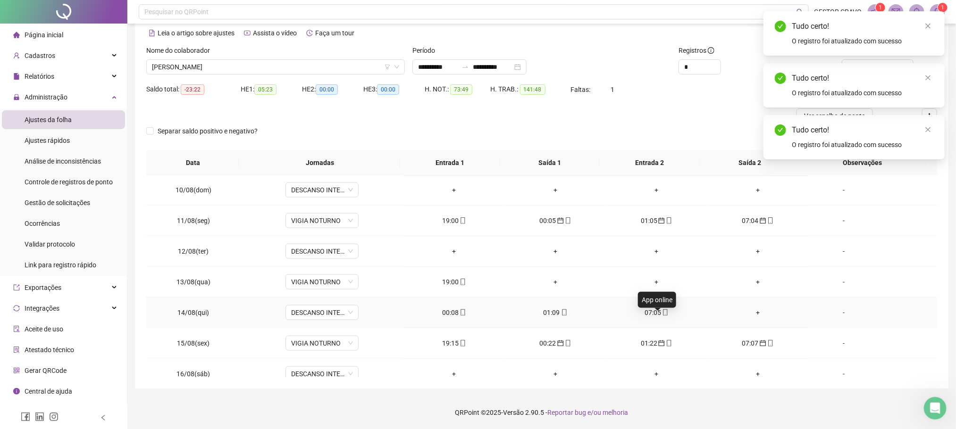
click at [661, 316] on span "mobile" at bounding box center [665, 312] width 8 height 7
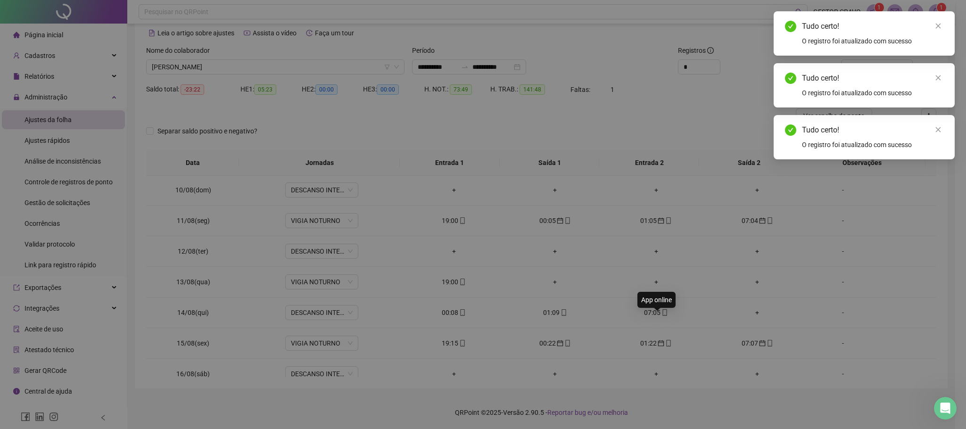
type input "**********"
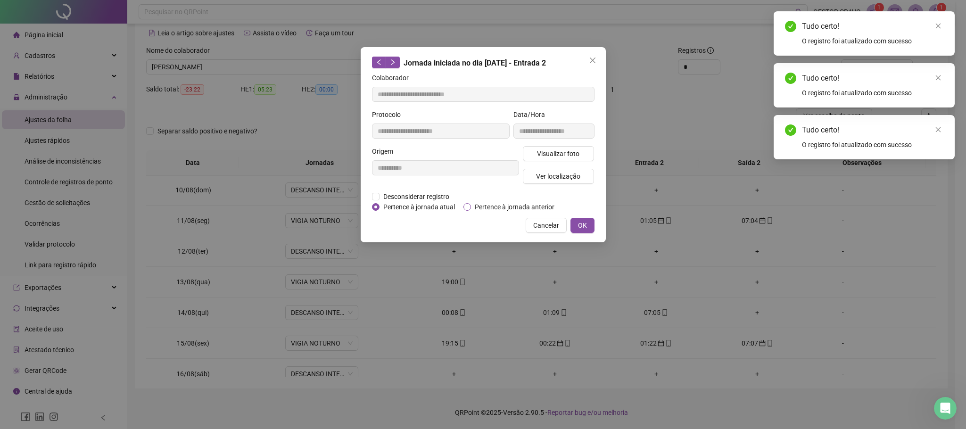
click at [501, 207] on span "Pertence à jornada anterior" at bounding box center [514, 207] width 87 height 10
click at [582, 225] on span "OK" at bounding box center [582, 225] width 9 height 10
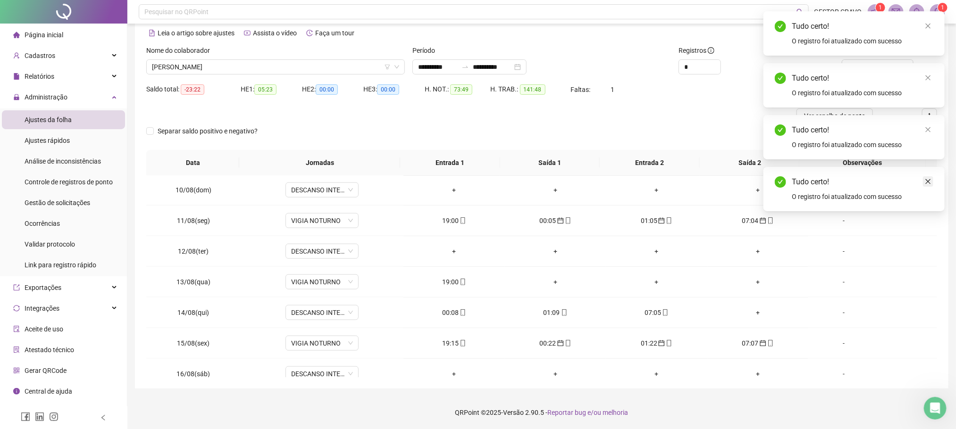
click at [931, 181] on icon "close" at bounding box center [928, 181] width 7 height 7
click at [932, 130] on link "Close" at bounding box center [928, 130] width 10 height 10
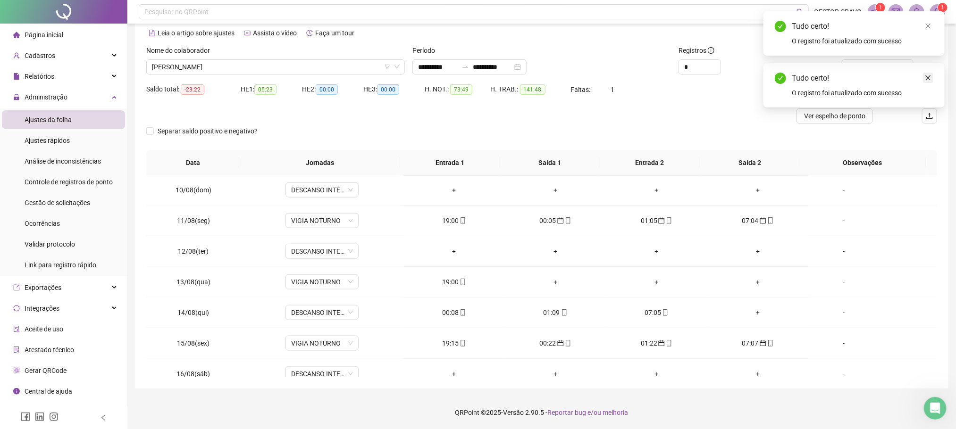
click at [930, 76] on icon "close" at bounding box center [927, 77] width 5 height 5
click at [898, 71] on span "Atualizar tabela" at bounding box center [882, 67] width 46 height 10
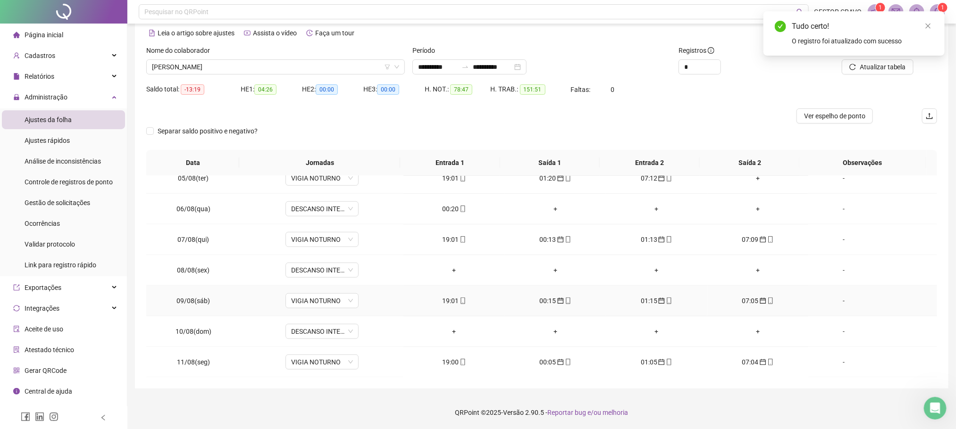
scroll to position [402, 0]
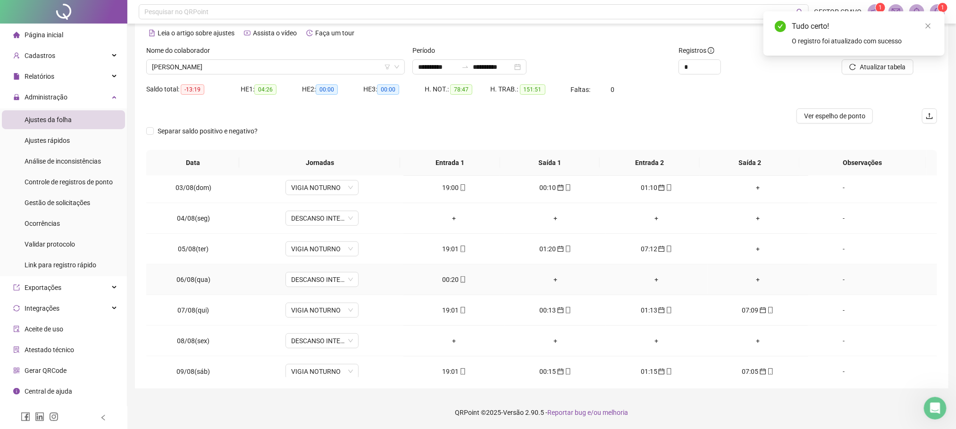
click at [436, 282] on div "00:20" at bounding box center [454, 280] width 86 height 10
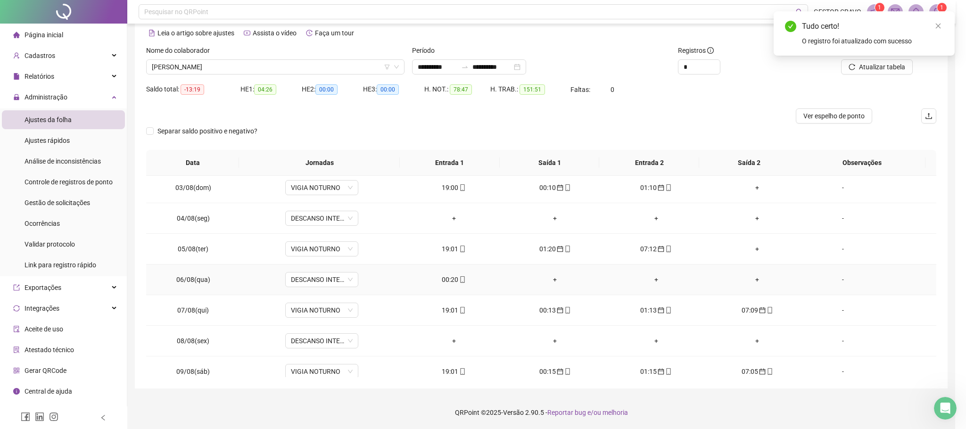
type input "**********"
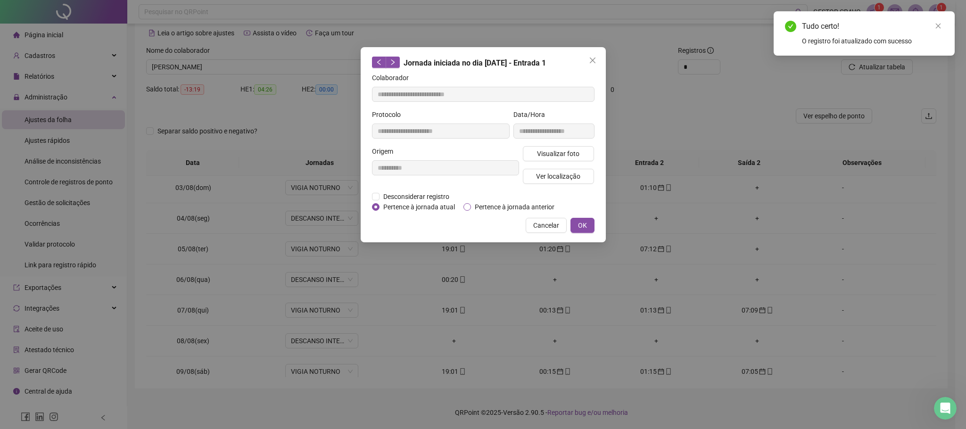
click at [493, 207] on span "Pertence à jornada anterior" at bounding box center [514, 207] width 87 height 10
click at [589, 225] on button "OK" at bounding box center [583, 225] width 24 height 15
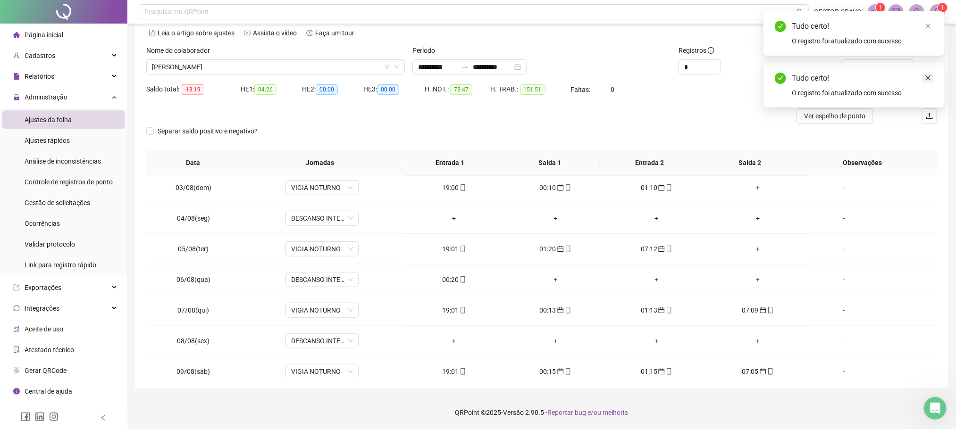
click at [926, 77] on icon "close" at bounding box center [928, 78] width 7 height 7
click at [888, 66] on span "Atualizar tabela" at bounding box center [882, 67] width 46 height 10
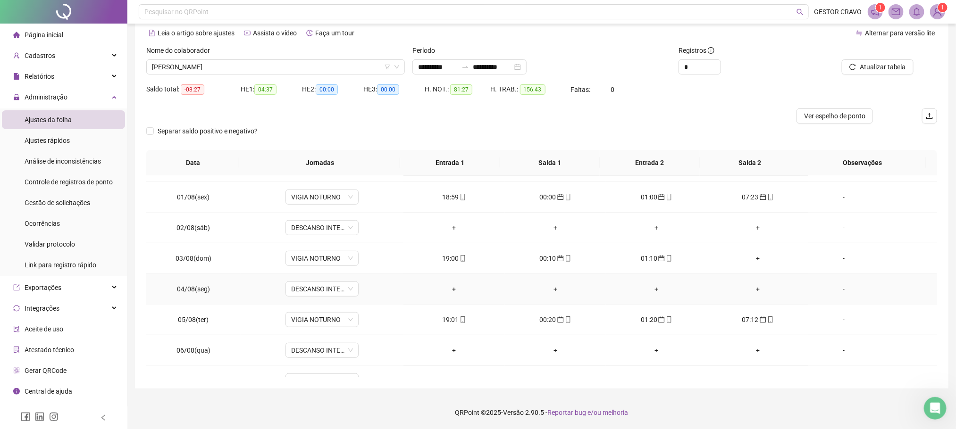
click at [450, 290] on div "+" at bounding box center [454, 289] width 86 height 10
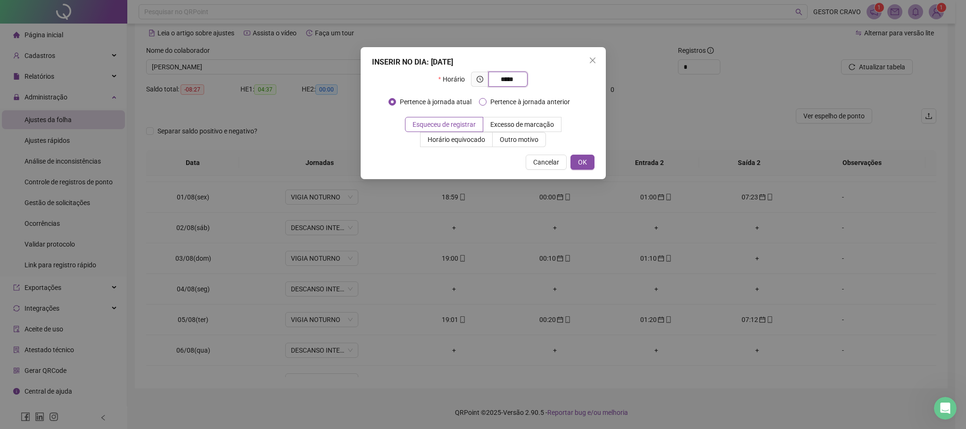
type input "*****"
click at [504, 104] on span "Pertence à jornada anterior" at bounding box center [530, 102] width 87 height 10
click at [579, 160] on span "OK" at bounding box center [582, 162] width 9 height 10
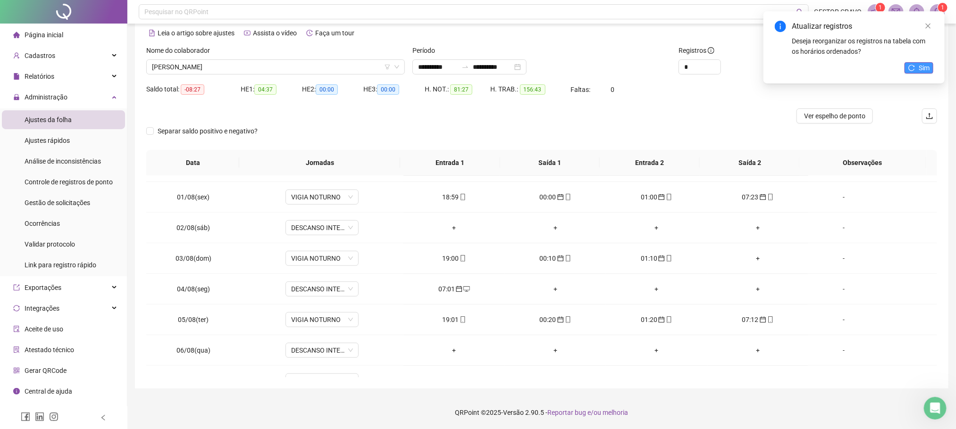
click at [910, 66] on icon "reload" at bounding box center [911, 68] width 7 height 7
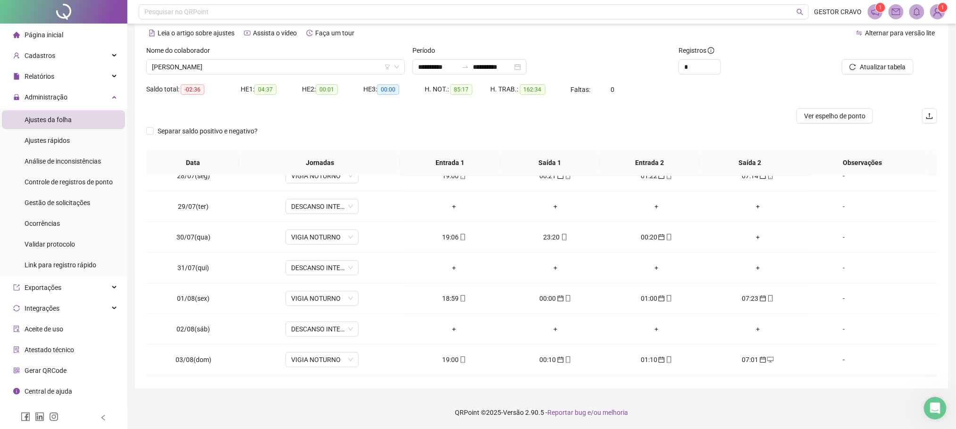
scroll to position [190, 0]
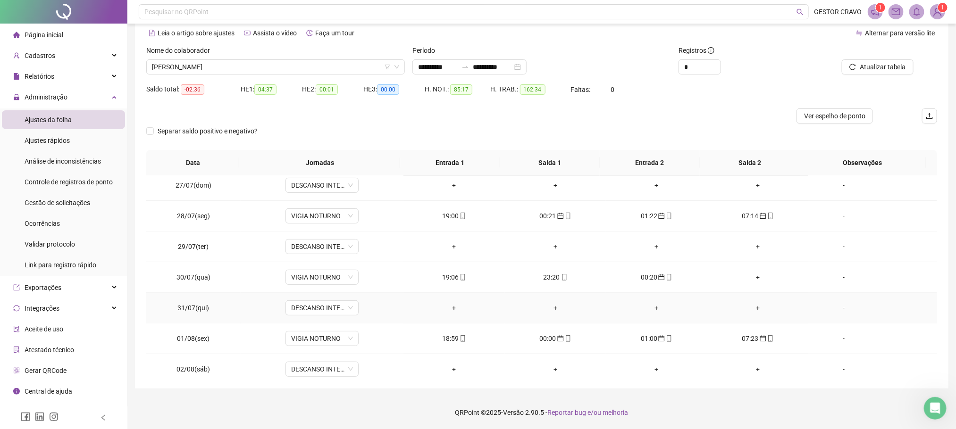
click at [450, 310] on div "+" at bounding box center [454, 308] width 86 height 10
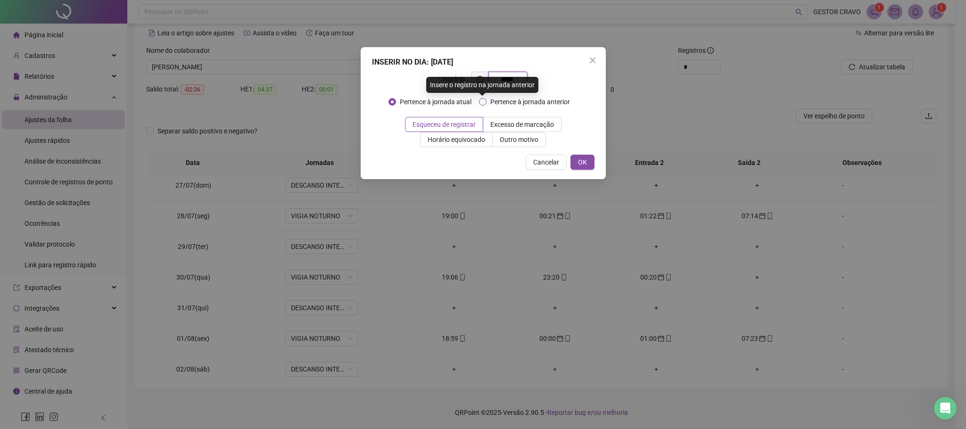
type input "*****"
click at [514, 100] on span "Pertence à jornada anterior" at bounding box center [530, 102] width 87 height 10
click at [586, 164] on span "OK" at bounding box center [582, 162] width 9 height 10
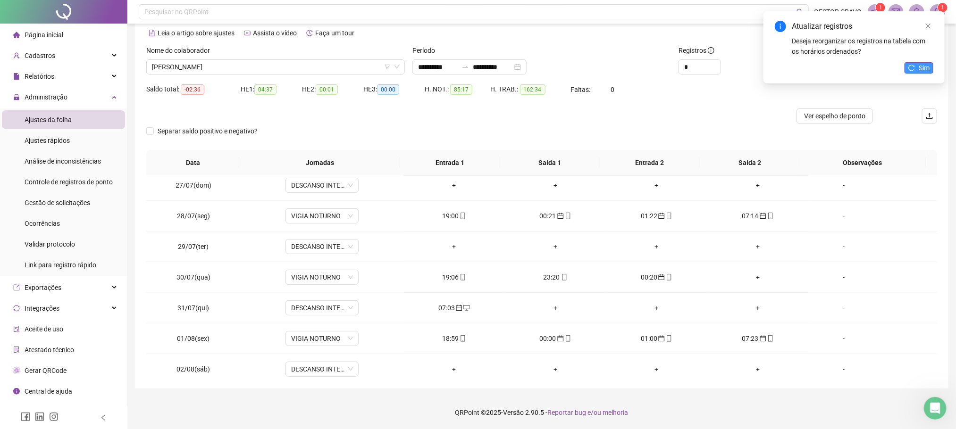
click at [913, 71] on button "Sim" at bounding box center [918, 67] width 29 height 11
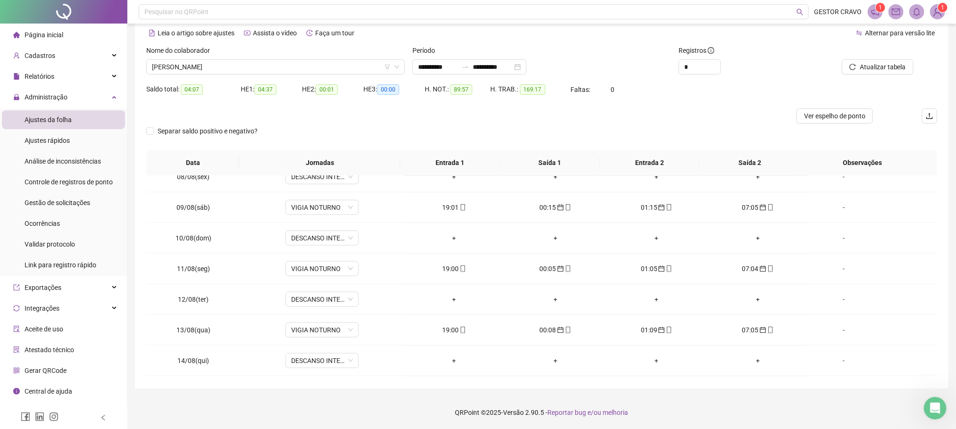
scroll to position [756, 0]
click at [343, 65] on span "[PERSON_NAME]" at bounding box center [275, 67] width 247 height 14
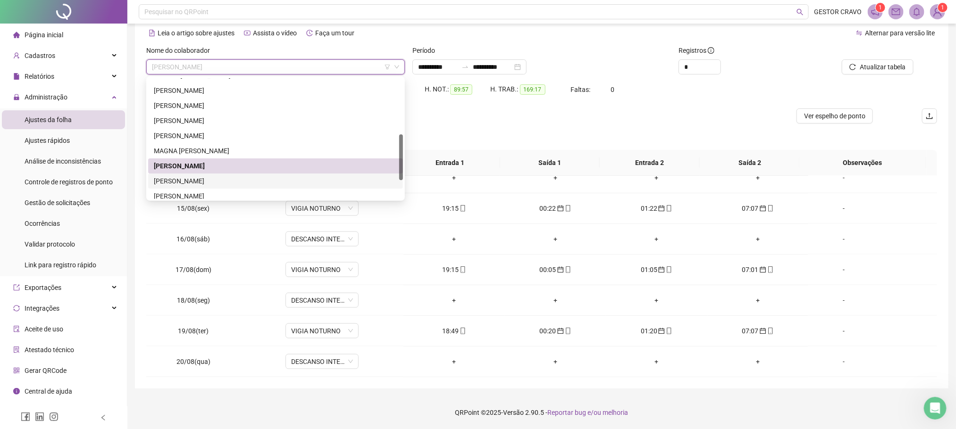
click at [257, 181] on div "[PERSON_NAME]" at bounding box center [275, 181] width 243 height 10
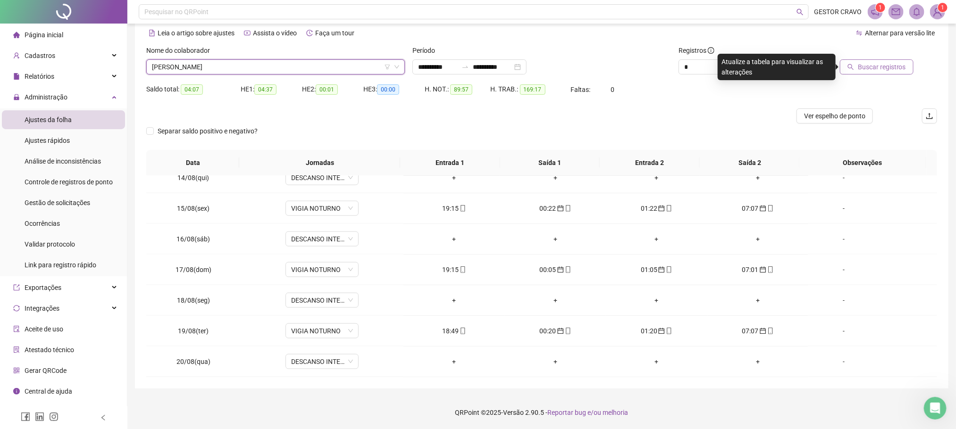
click at [876, 62] on span "Buscar registros" at bounding box center [882, 67] width 48 height 10
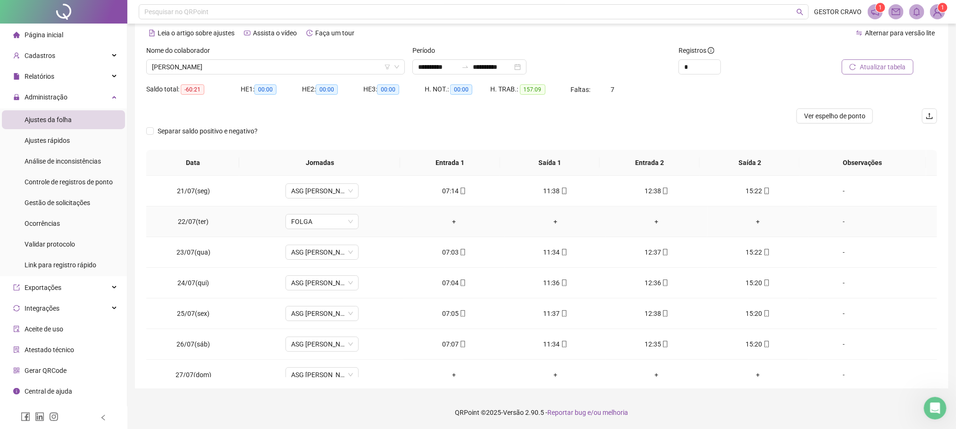
scroll to position [71, 0]
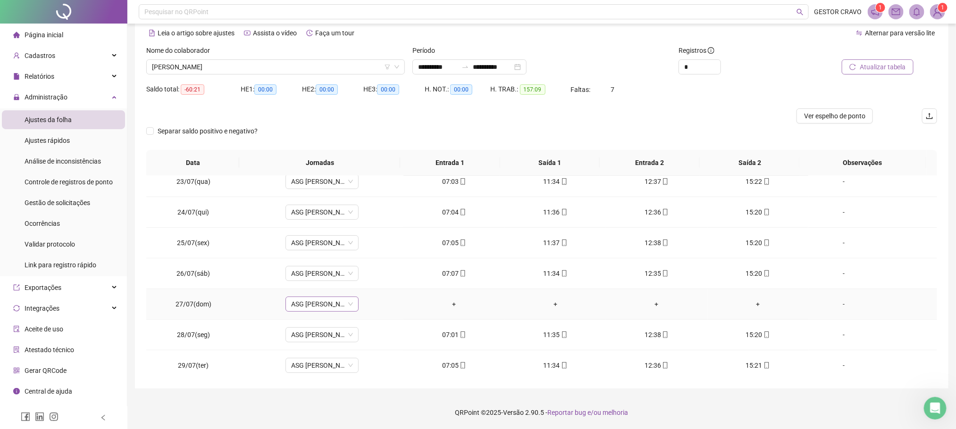
click at [323, 306] on span "ASG [PERSON_NAME] 7H ÀS 15:15" at bounding box center [322, 304] width 62 height 14
type input "***"
click at [320, 256] on div "Folga" at bounding box center [327, 256] width 62 height 10
click at [359, 280] on span "Sim" at bounding box center [364, 281] width 11 height 10
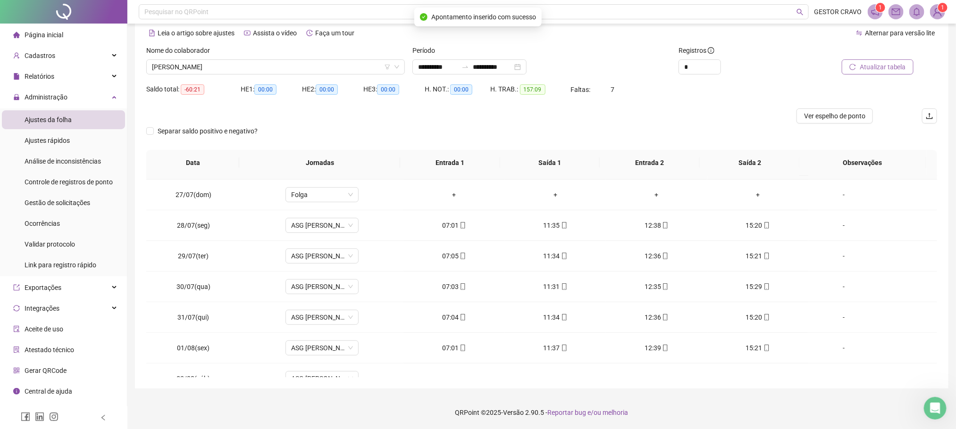
scroll to position [212, 0]
click at [308, 350] on span "ASG [PERSON_NAME] 7H ÀS 15:15" at bounding box center [322, 347] width 62 height 14
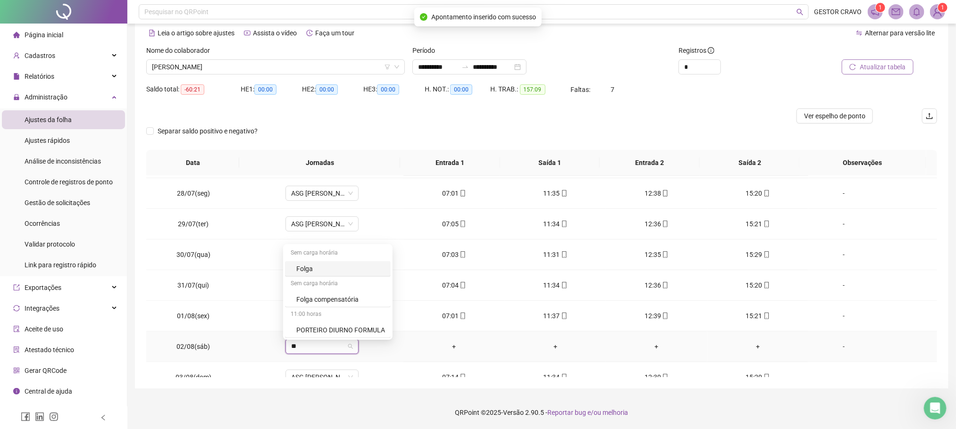
type input "***"
click at [315, 300] on div "Folga" at bounding box center [327, 299] width 62 height 10
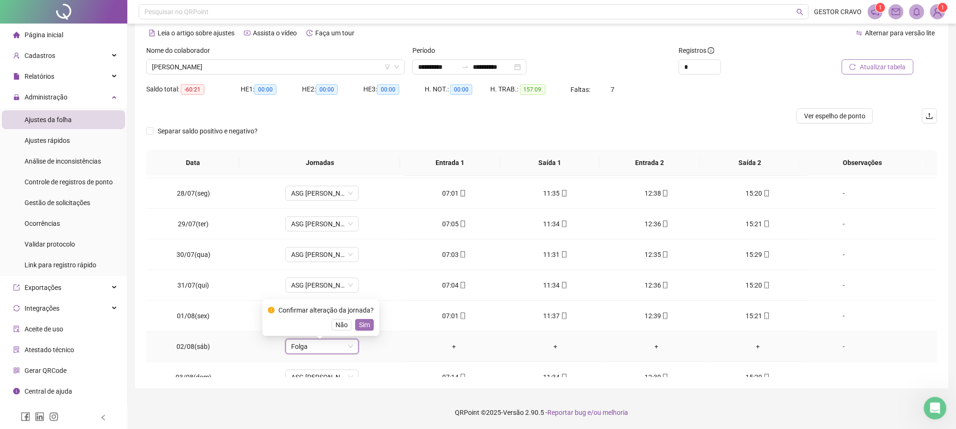
click at [363, 325] on span "Sim" at bounding box center [364, 325] width 11 height 10
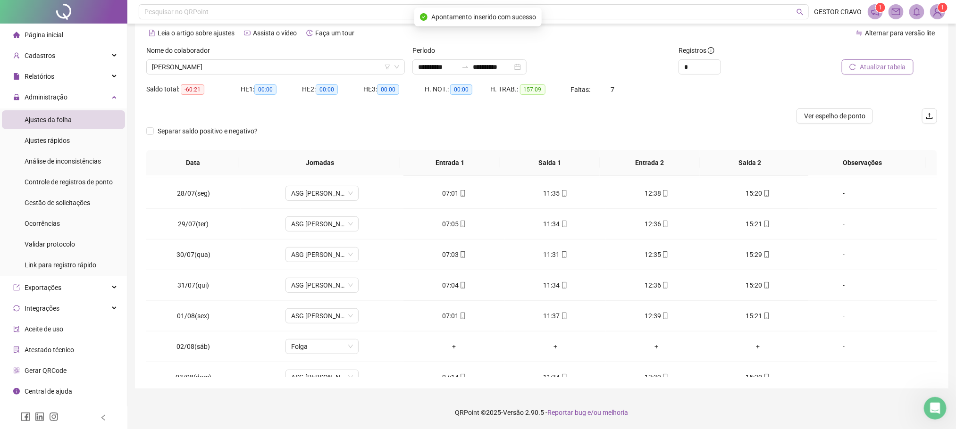
click at [861, 68] on span "Atualizar tabela" at bounding box center [882, 67] width 46 height 10
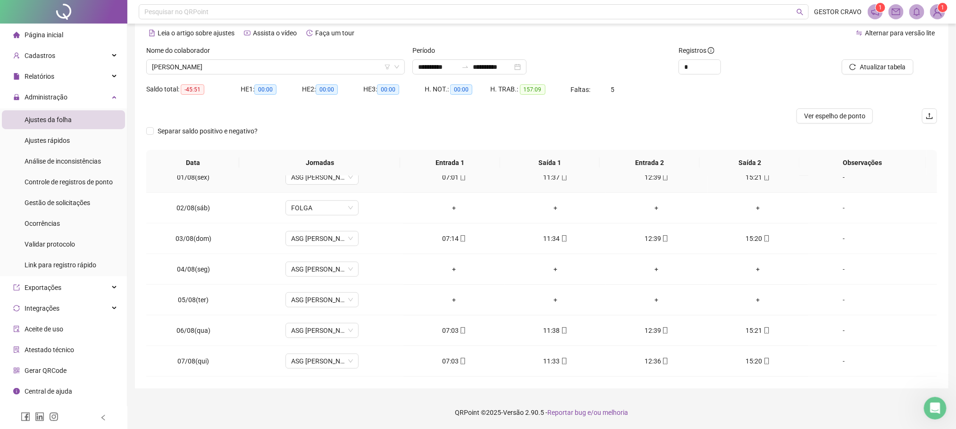
scroll to position [354, 0]
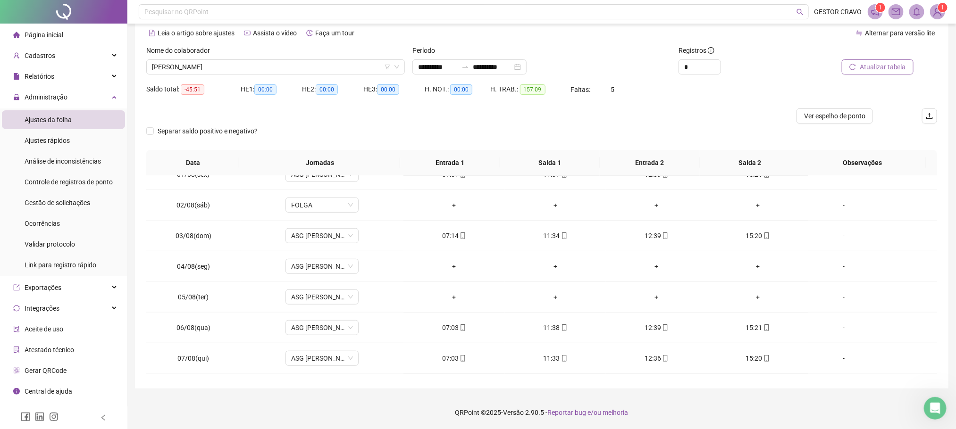
click at [881, 66] on span "Atualizar tabela" at bounding box center [882, 67] width 46 height 10
click at [327, 269] on span "ASG [PERSON_NAME] 7H ÀS 15:15" at bounding box center [322, 266] width 62 height 14
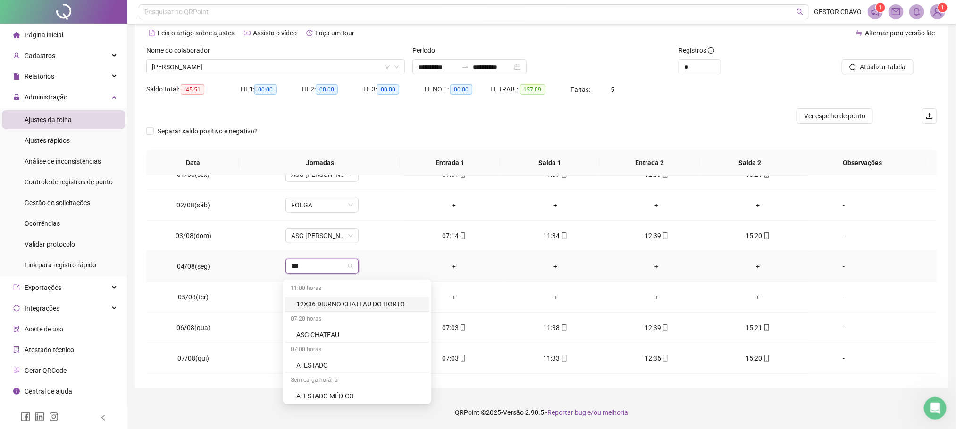
type input "****"
click at [345, 304] on div "ATESTADO" at bounding box center [341, 304] width 91 height 10
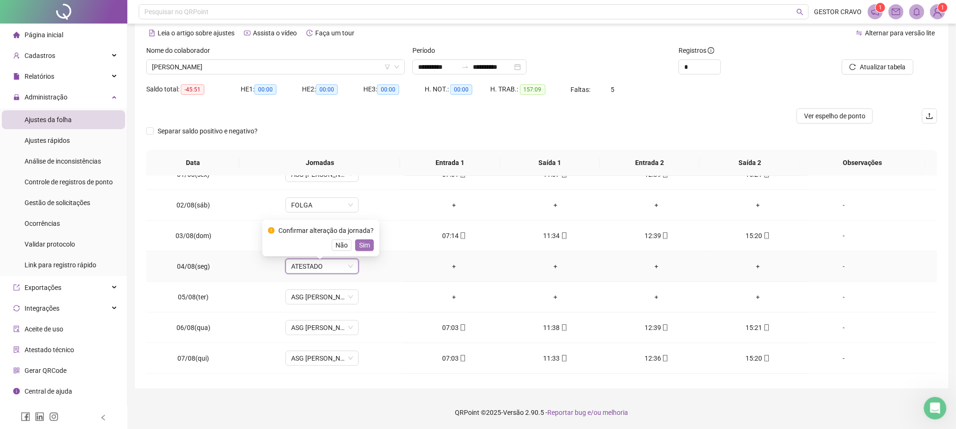
click at [361, 242] on span "Sim" at bounding box center [364, 245] width 11 height 10
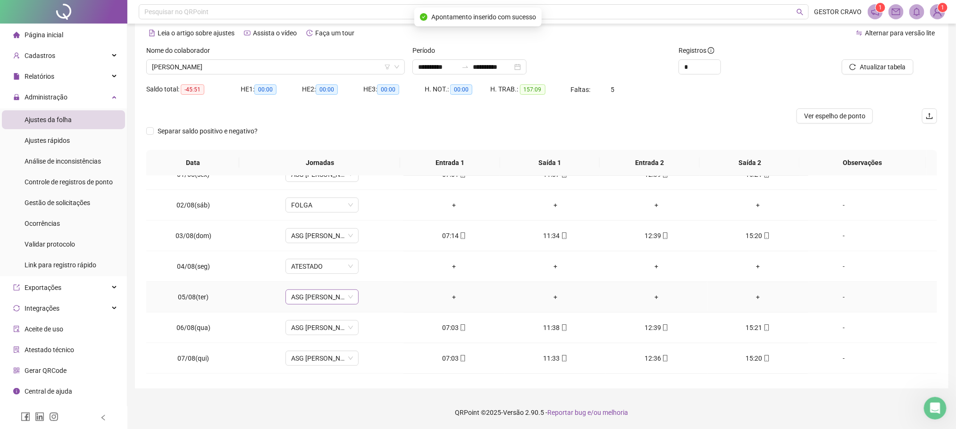
click at [323, 303] on span "ASG [PERSON_NAME] 7H ÀS 15:15" at bounding box center [322, 297] width 62 height 14
type input "***"
click at [347, 248] on div "Folga" at bounding box center [327, 251] width 62 height 10
click at [359, 275] on span "Sim" at bounding box center [364, 276] width 11 height 10
click at [906, 70] on button "Atualizar tabela" at bounding box center [877, 66] width 72 height 15
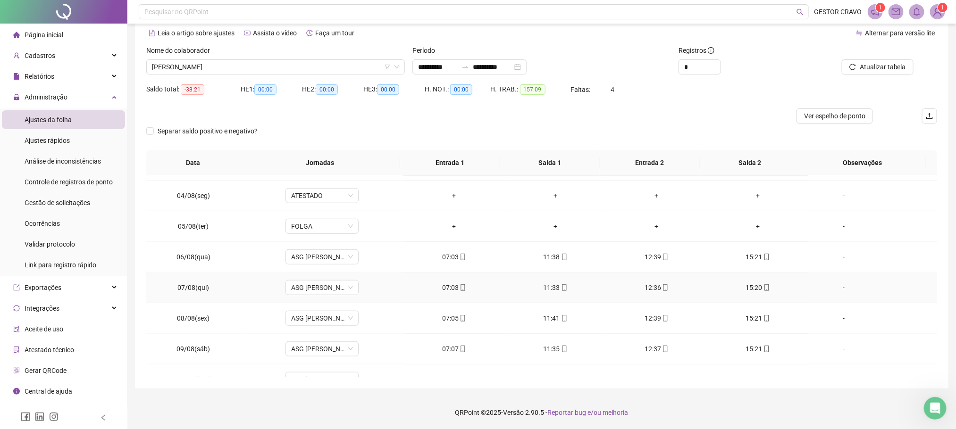
scroll to position [495, 0]
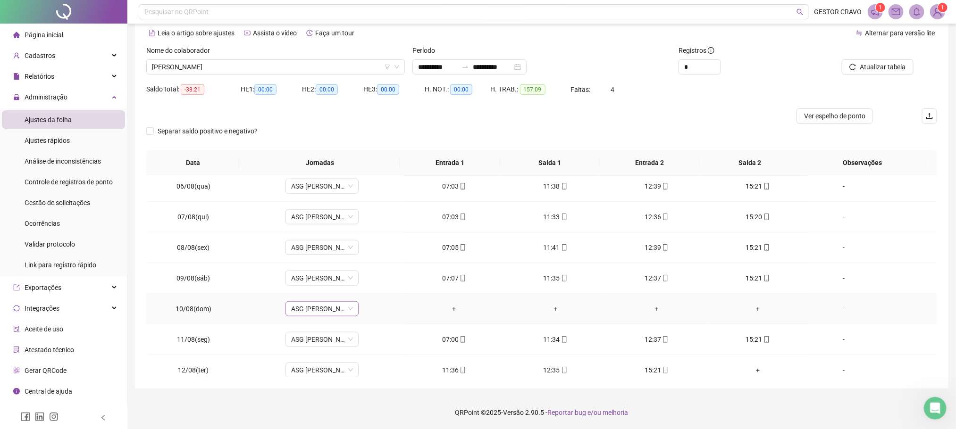
click at [308, 314] on span "ASG [PERSON_NAME] 7H ÀS 15:15" at bounding box center [322, 309] width 62 height 14
type input "***"
click at [326, 263] on div "Folga" at bounding box center [327, 263] width 62 height 10
click at [359, 285] on span "Sim" at bounding box center [364, 289] width 11 height 10
click at [876, 67] on span "Atualizar tabela" at bounding box center [882, 67] width 46 height 10
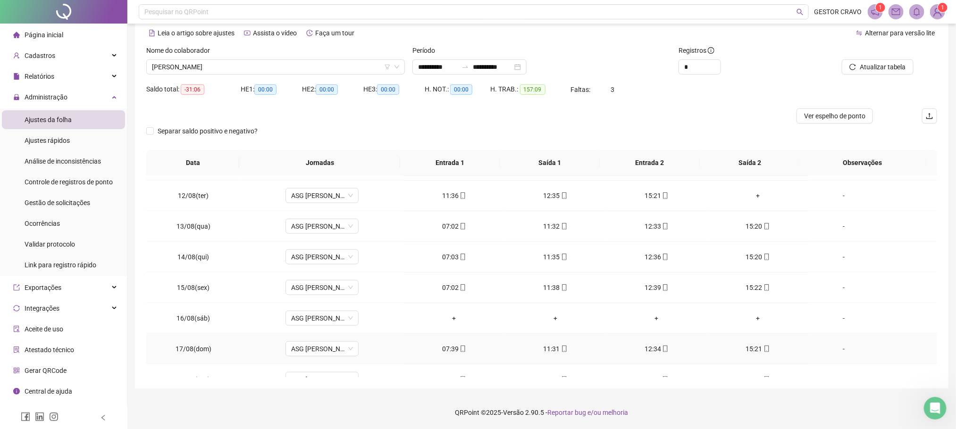
scroll to position [637, 0]
click at [749, 234] on div "+" at bounding box center [758, 229] width 86 height 10
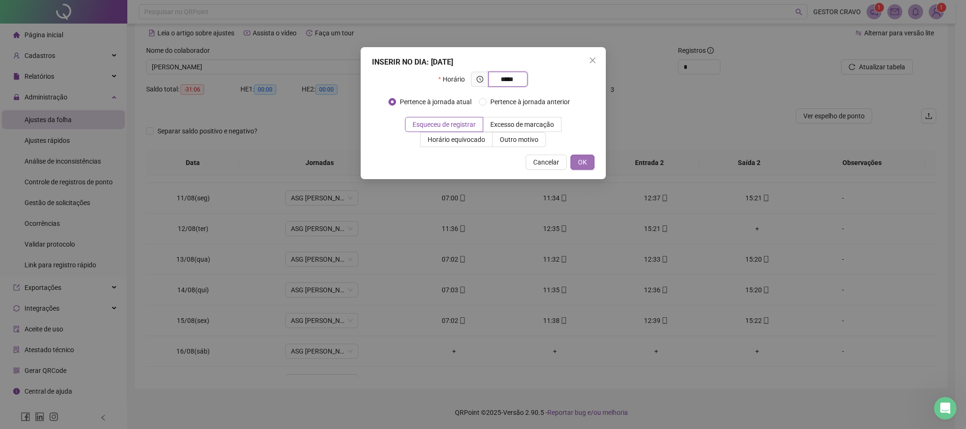
type input "*****"
click at [584, 163] on span "OK" at bounding box center [582, 162] width 9 height 10
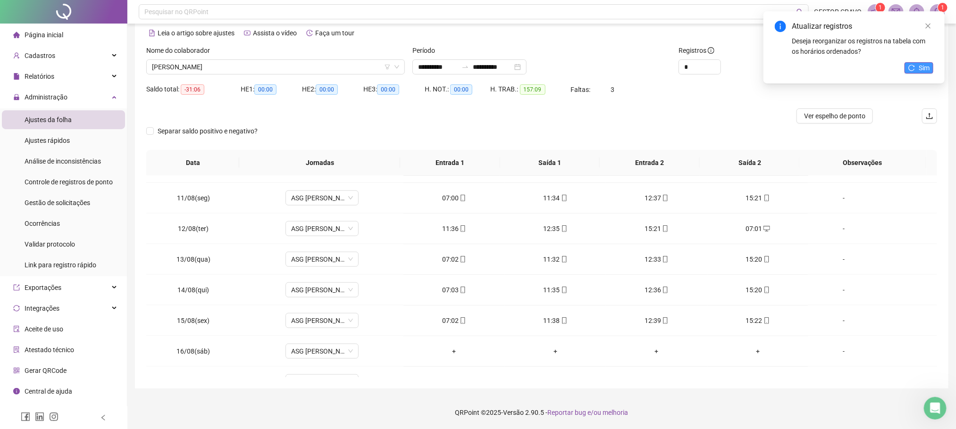
click at [921, 71] on span "Sim" at bounding box center [923, 68] width 11 height 10
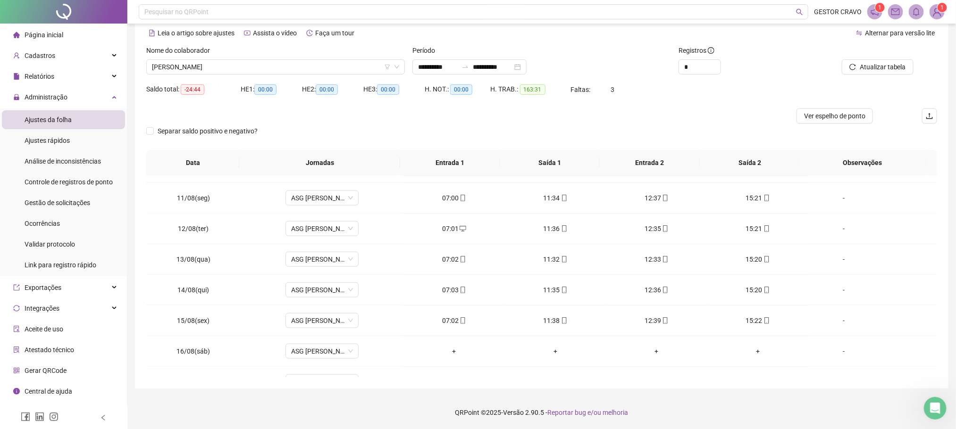
click at [877, 68] on span "Atualizar tabela" at bounding box center [882, 67] width 46 height 10
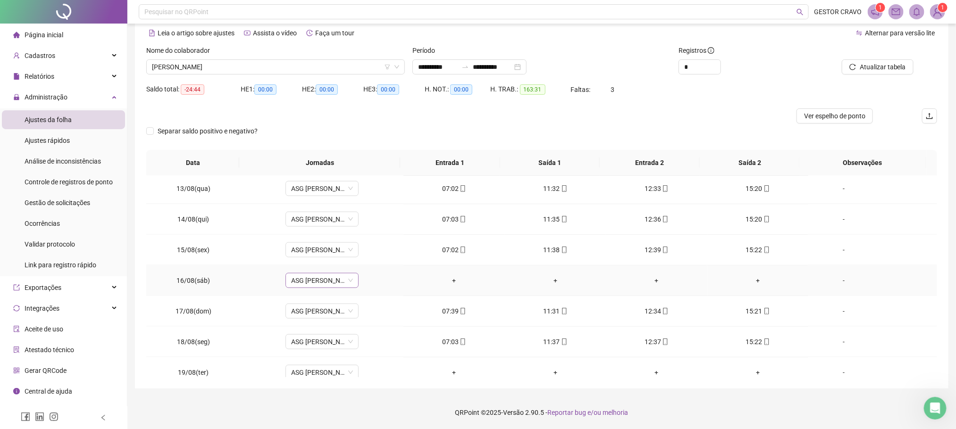
click at [322, 283] on span "ASG [PERSON_NAME] 7H ÀS 15:15" at bounding box center [322, 281] width 62 height 14
type input "***"
click at [308, 319] on div "Folga" at bounding box center [327, 321] width 62 height 10
click at [363, 262] on span "Sim" at bounding box center [364, 262] width 11 height 10
click at [867, 66] on span "Atualizar tabela" at bounding box center [882, 67] width 46 height 10
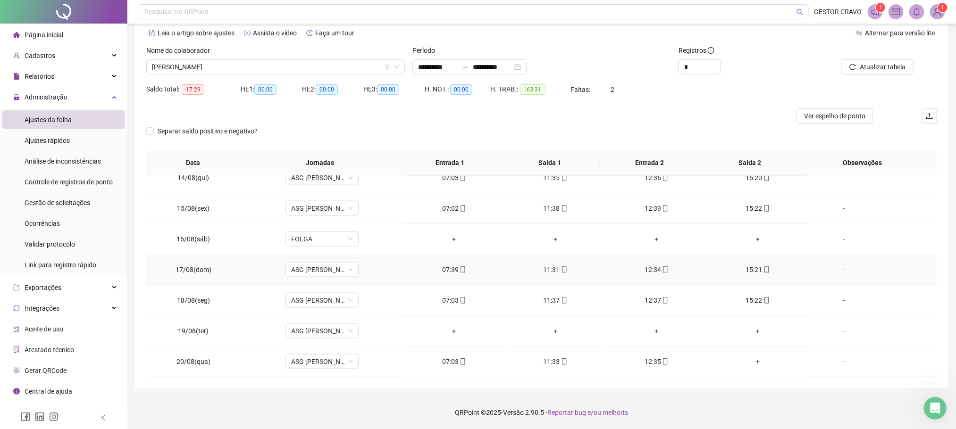
scroll to position [756, 0]
click at [313, 330] on span "ASG [PERSON_NAME] 7H ÀS 15:15" at bounding box center [322, 331] width 62 height 14
type input "***"
click at [319, 276] on div "Folga" at bounding box center [327, 281] width 62 height 10
click at [363, 303] on span "Sim" at bounding box center [364, 306] width 11 height 10
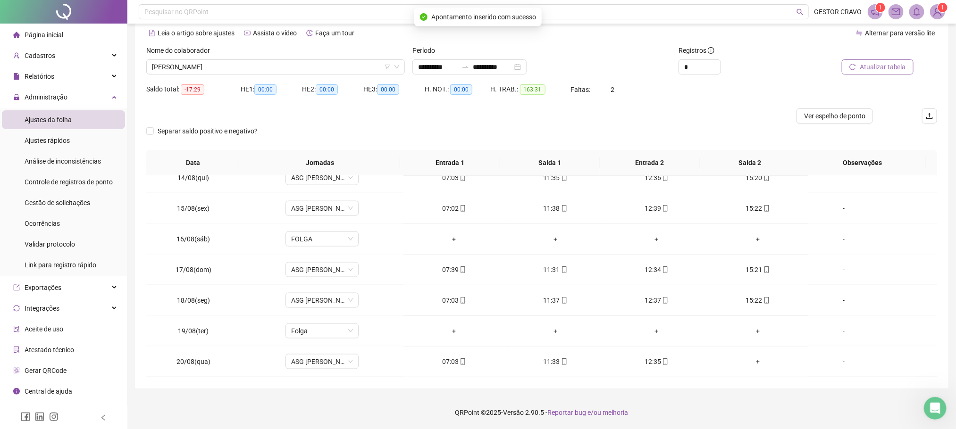
click at [879, 66] on span "Atualizar tabela" at bounding box center [882, 67] width 46 height 10
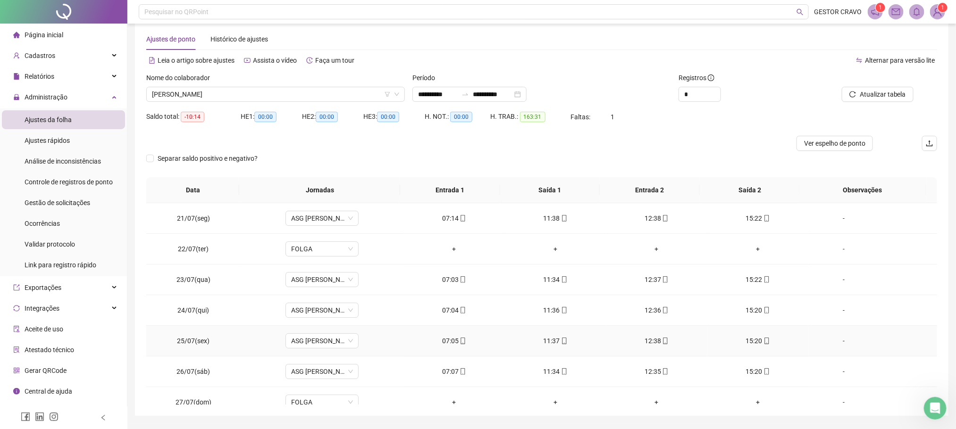
scroll to position [0, 0]
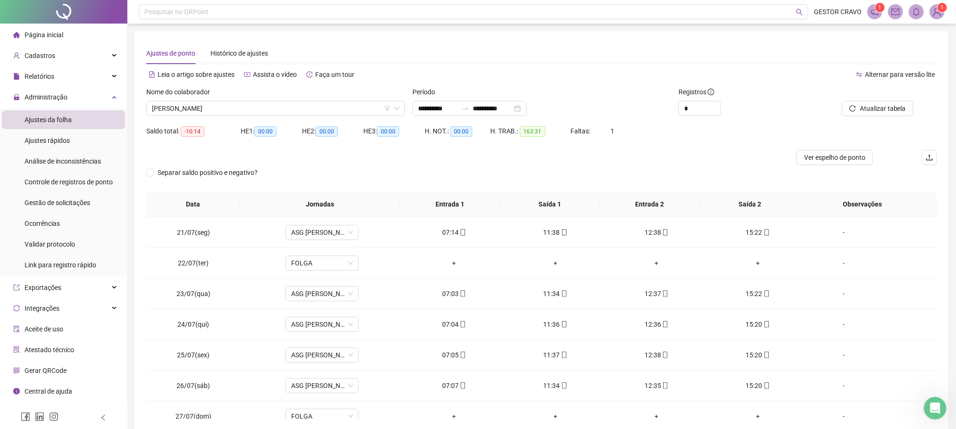
click at [275, 119] on div "Nome do colaborador [PERSON_NAME]" at bounding box center [275, 105] width 266 height 37
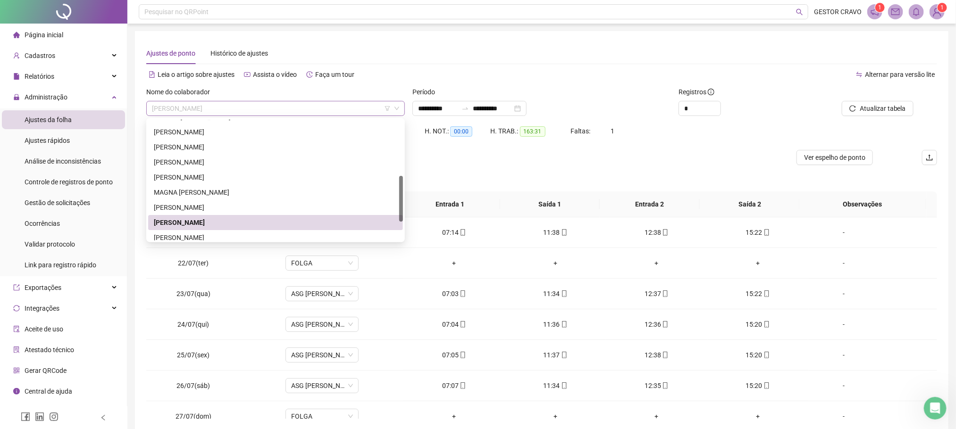
click at [292, 112] on span "[PERSON_NAME]" at bounding box center [275, 108] width 247 height 14
click at [234, 237] on div "[PERSON_NAME]" at bounding box center [275, 238] width 243 height 10
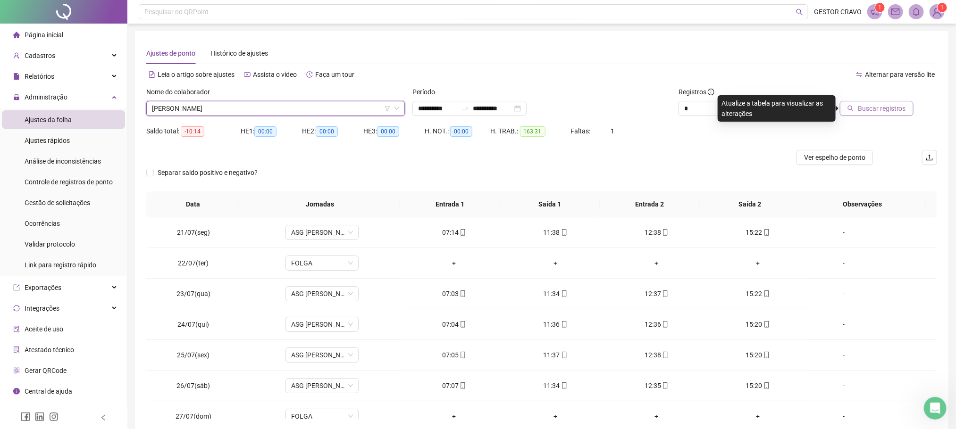
click at [862, 111] on span "Buscar registros" at bounding box center [882, 108] width 48 height 10
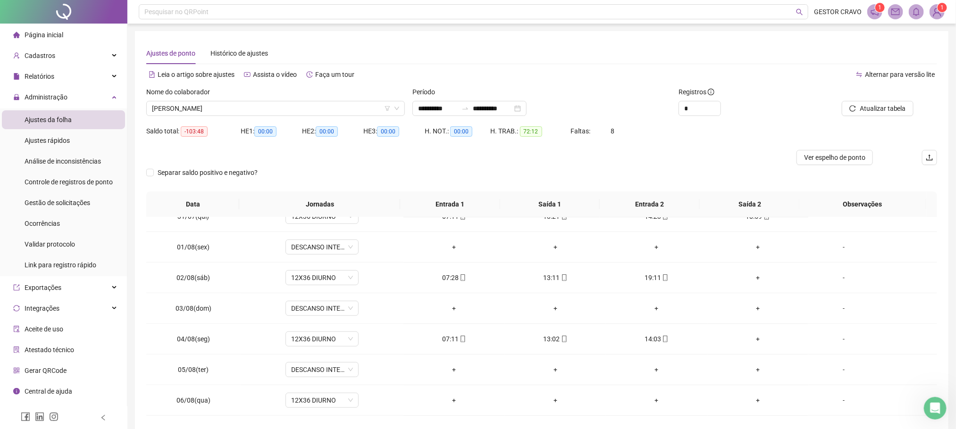
scroll to position [354, 0]
click at [749, 249] on div "+" at bounding box center [758, 247] width 86 height 10
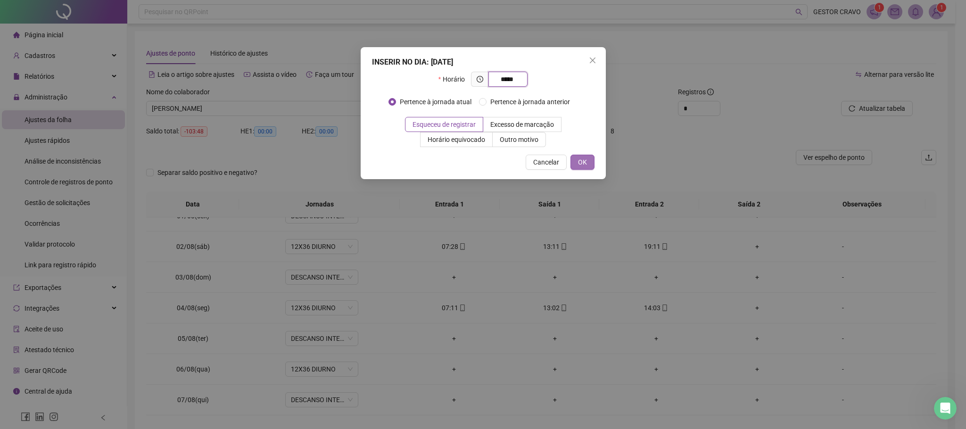
type input "*****"
click at [585, 161] on span "OK" at bounding box center [582, 162] width 9 height 10
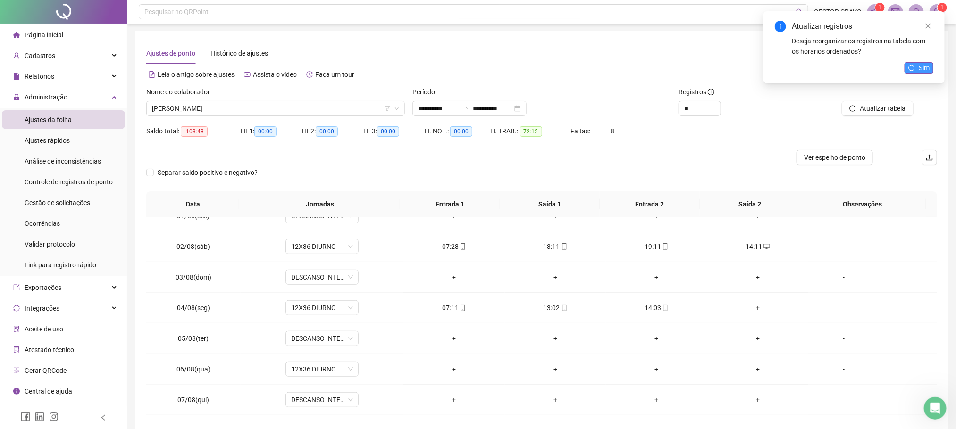
click at [911, 67] on icon "reload" at bounding box center [911, 68] width 7 height 7
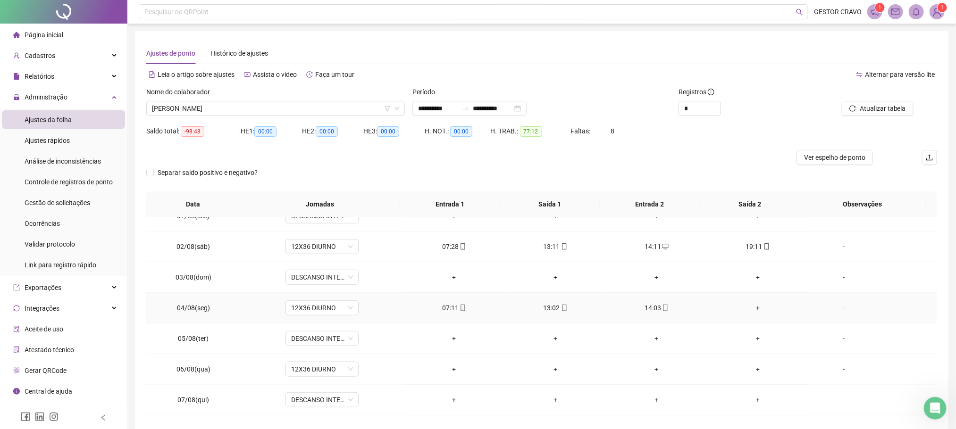
click at [750, 311] on div "+" at bounding box center [758, 308] width 86 height 10
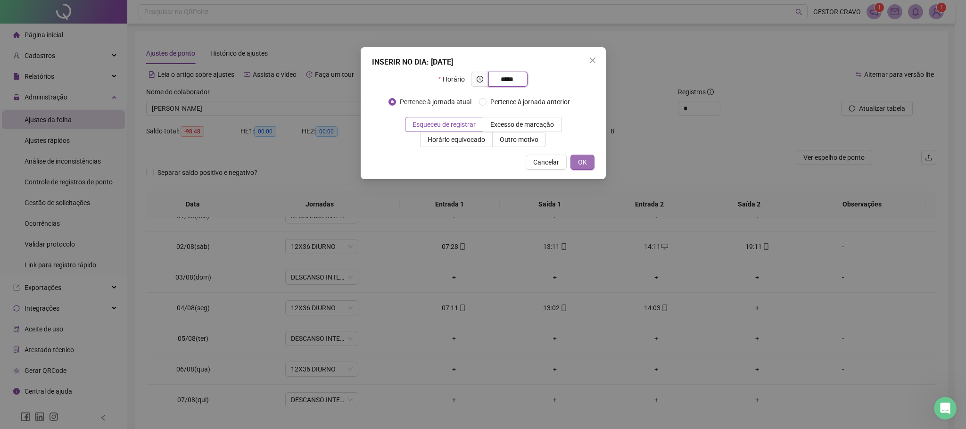
type input "*****"
click at [581, 164] on span "OK" at bounding box center [582, 162] width 9 height 10
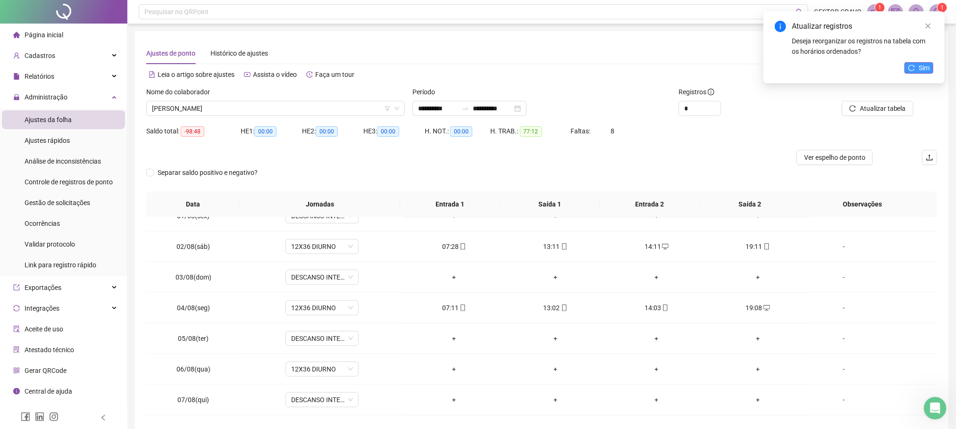
click at [919, 66] on span "Sim" at bounding box center [923, 68] width 11 height 10
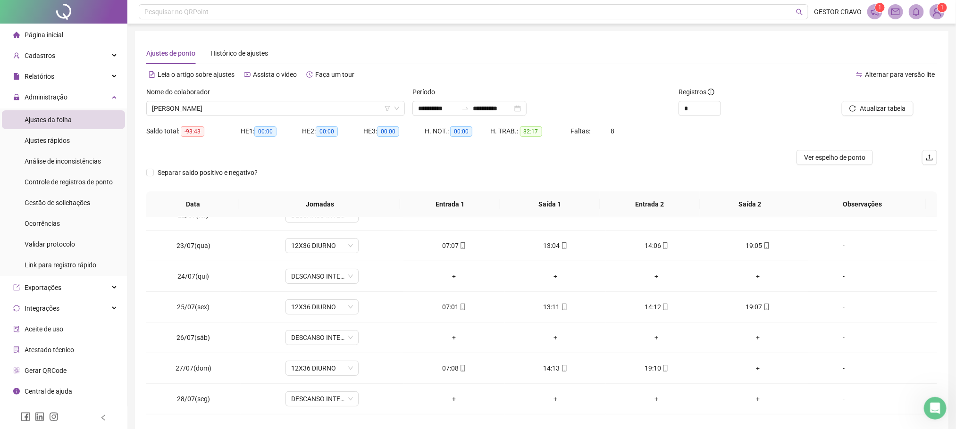
scroll to position [0, 0]
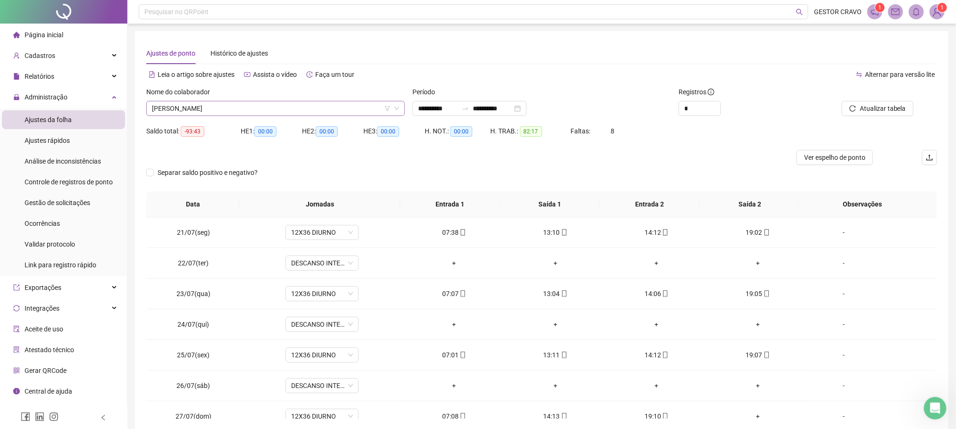
click at [354, 102] on span "[PERSON_NAME]" at bounding box center [275, 108] width 247 height 14
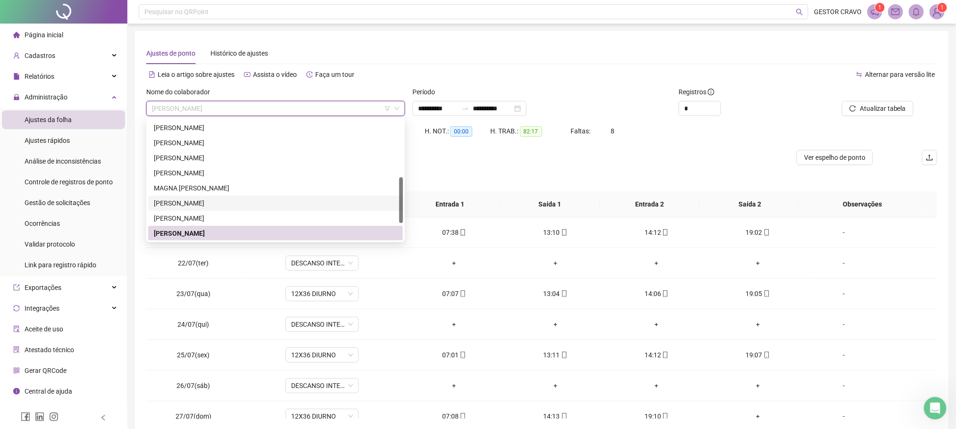
scroll to position [196, 0]
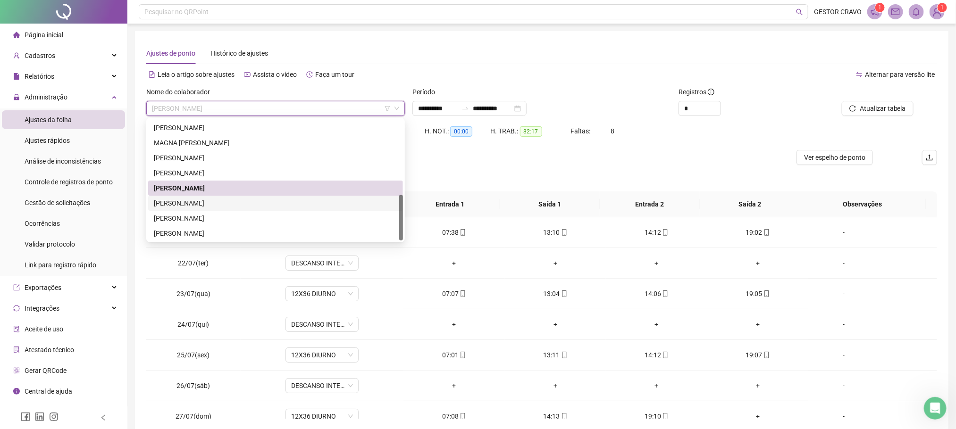
click at [229, 203] on div "[PERSON_NAME]" at bounding box center [275, 203] width 243 height 10
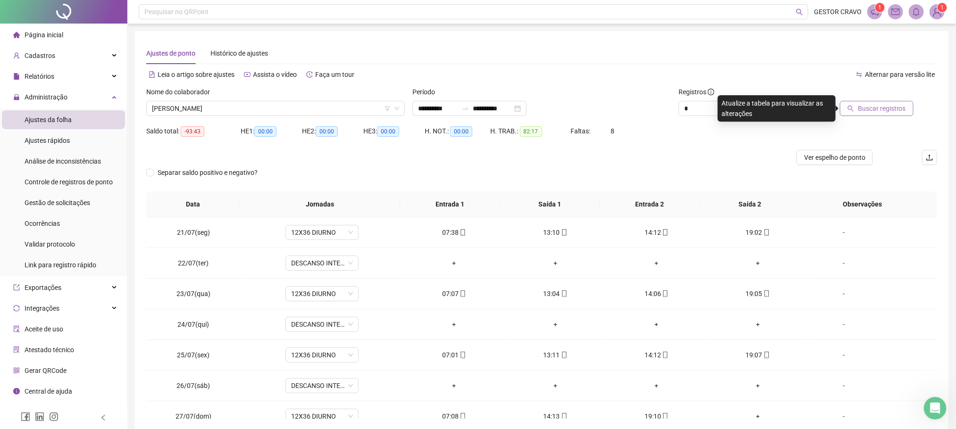
click at [870, 109] on span "Buscar registros" at bounding box center [882, 108] width 48 height 10
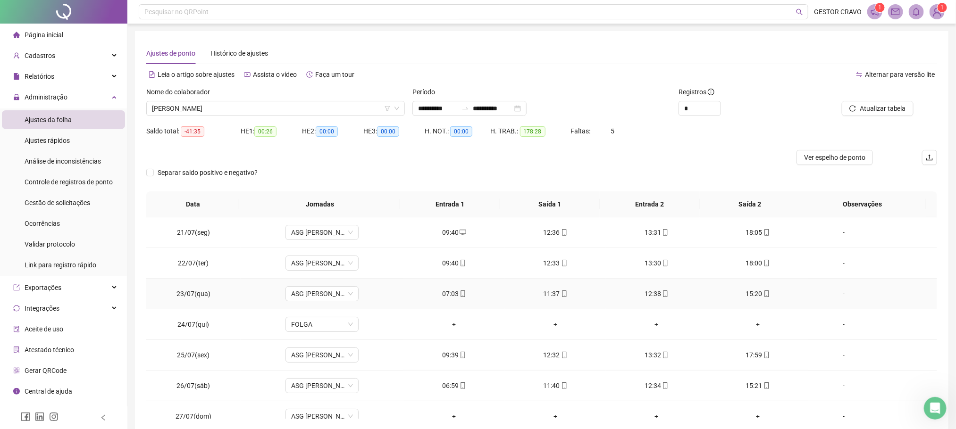
scroll to position [71, 0]
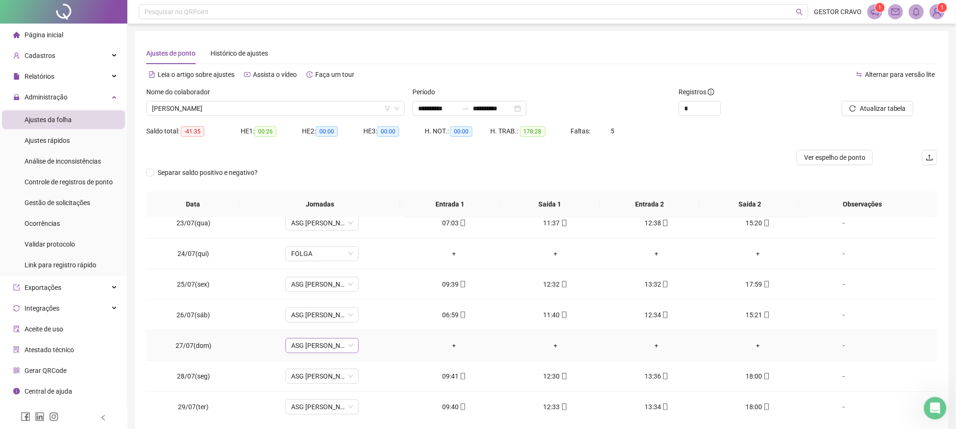
click at [322, 343] on span "ASG [PERSON_NAME] 09:40 ÀS 18H" at bounding box center [322, 346] width 62 height 14
type input "***"
click at [341, 299] on div "Folga" at bounding box center [327, 297] width 62 height 10
click at [363, 320] on span "Sim" at bounding box center [364, 323] width 11 height 10
click at [876, 108] on span "Atualizar tabela" at bounding box center [882, 108] width 46 height 10
